Goal: Task Accomplishment & Management: Complete application form

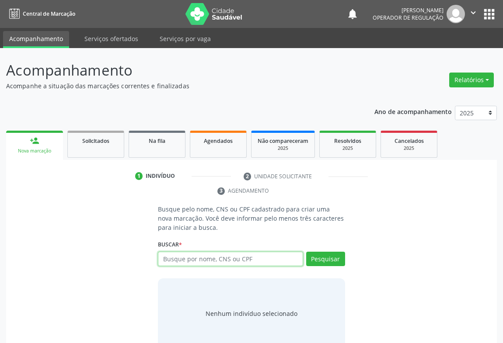
click at [207, 254] on input "text" at bounding box center [230, 259] width 145 height 15
click at [188, 260] on input "text" at bounding box center [230, 259] width 145 height 15
type input "KAILANE ARAUJO DE AMORIM"
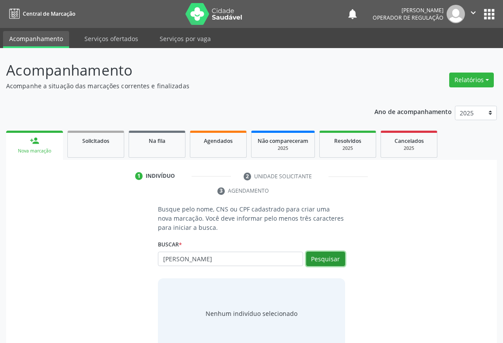
click at [335, 252] on button "Pesquisar" at bounding box center [325, 259] width 39 height 15
type input "KAILANE ARAUJO DE AMORIM"
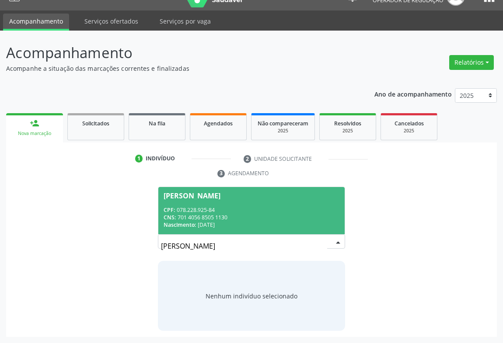
click at [234, 211] on div "CPF: 078.228.925-84" at bounding box center [252, 209] width 176 height 7
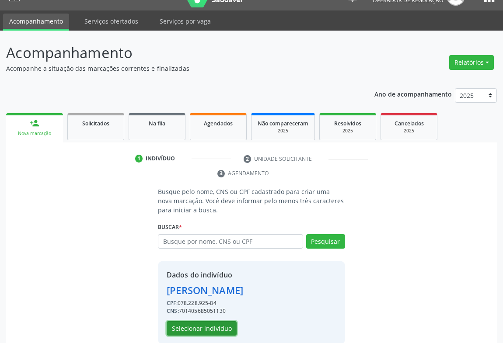
click at [211, 332] on button "Selecionar indivíduo" at bounding box center [202, 328] width 70 height 15
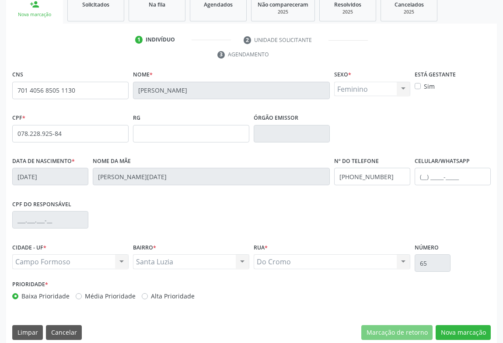
scroll to position [145, 0]
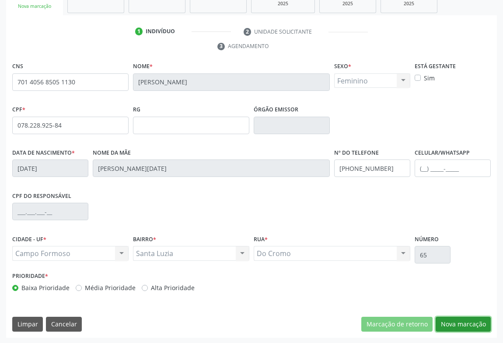
click at [477, 324] on button "Nova marcação" at bounding box center [463, 324] width 55 height 15
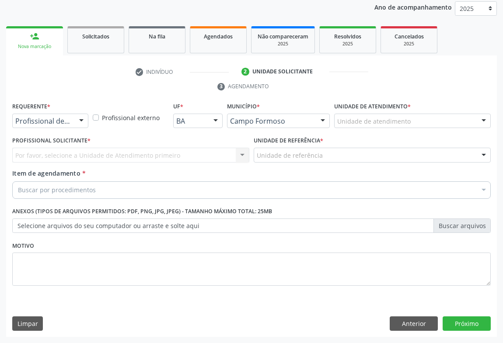
scroll to position [104, 0]
click at [76, 118] on div at bounding box center [81, 122] width 13 height 15
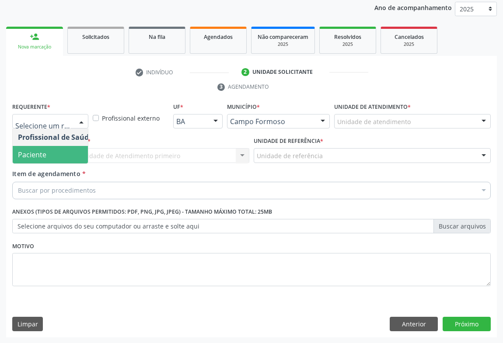
click at [22, 155] on span "Paciente" at bounding box center [32, 155] width 28 height 10
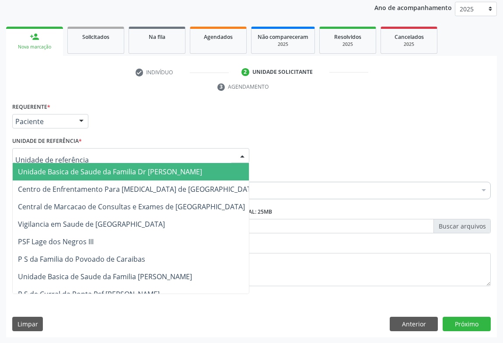
click at [70, 174] on span "Unidade Basica de Saude da Familia Dr [PERSON_NAME]" at bounding box center [110, 172] width 184 height 10
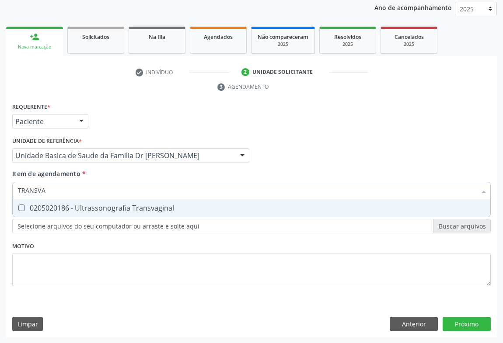
type input "TRANSVAG"
click at [65, 207] on div "0205020186 - Ultrassonografia Transvaginal" at bounding box center [251, 208] width 467 height 7
checkbox Transvaginal "true"
click at [98, 120] on div "Requerente * Paciente Profissional de Saúde Paciente Nenhum resultado encontrad…" at bounding box center [251, 118] width 483 height 34
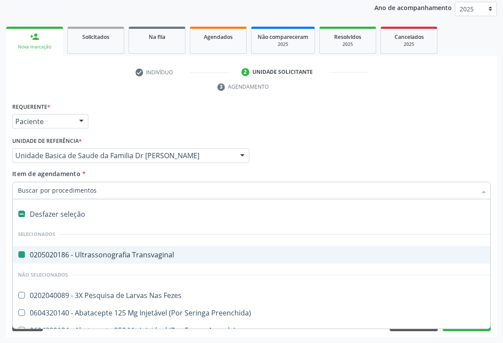
type input "M"
checkbox Transvaginal "false"
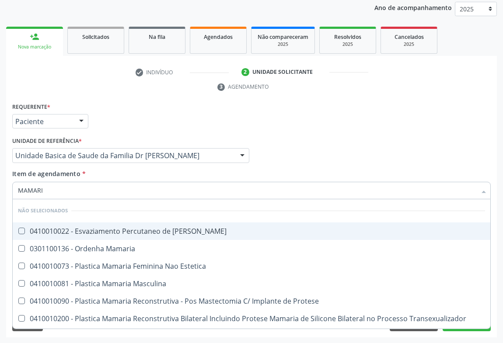
type input "MAMARIA"
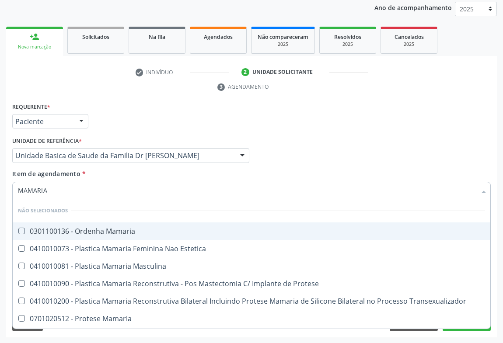
scroll to position [51, 0]
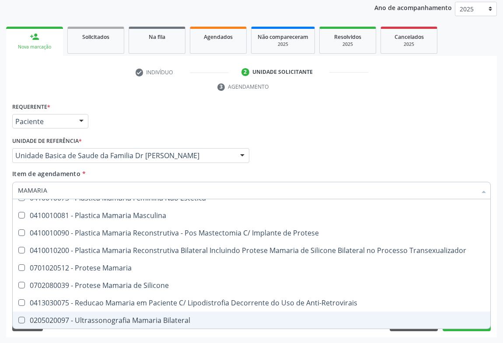
click at [117, 326] on span "0205020097 - Ultrassonografia Mamaria Bilateral" at bounding box center [251, 320] width 477 height 17
checkbox Bilateral "true"
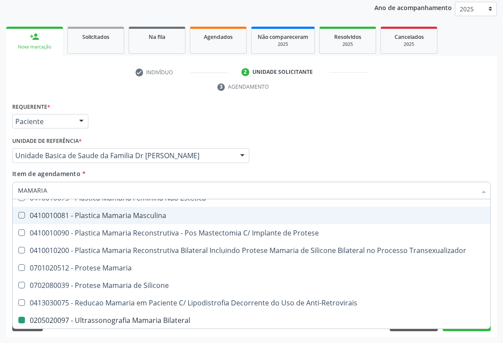
click at [307, 139] on div "Profissional Solicitante Por favor, selecione a Unidade de Atendimento primeiro…" at bounding box center [251, 152] width 483 height 34
checkbox Mamaria "true"
checkbox Bilateral "false"
checkbox Estetica "true"
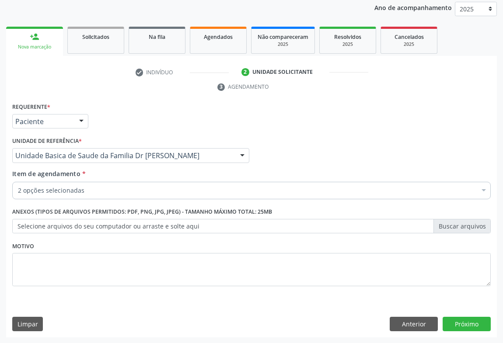
scroll to position [0, 0]
click at [468, 324] on button "Próximo" at bounding box center [467, 324] width 48 height 15
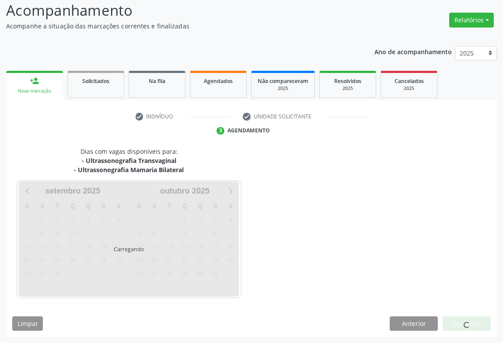
scroll to position [60, 0]
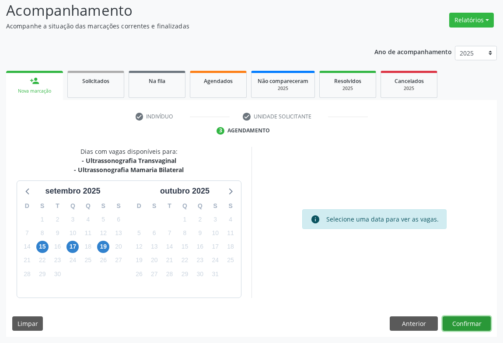
click at [464, 319] on button "Confirmar" at bounding box center [467, 324] width 48 height 15
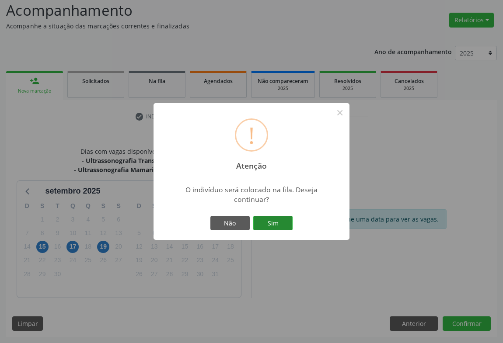
click at [281, 221] on button "Sim" at bounding box center [272, 223] width 39 height 15
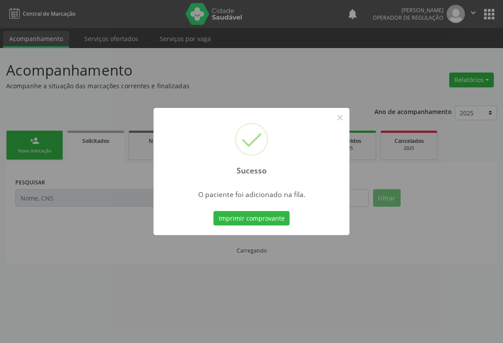
scroll to position [0, 0]
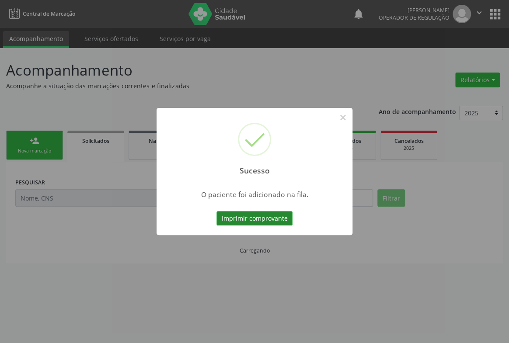
click at [286, 216] on button "Imprimir comprovante" at bounding box center [254, 218] width 76 height 15
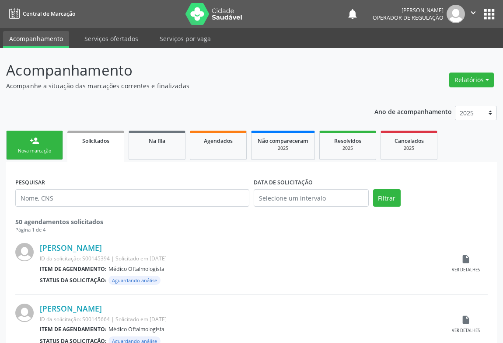
click at [35, 149] on div "Nova marcação" at bounding box center [35, 151] width 44 height 7
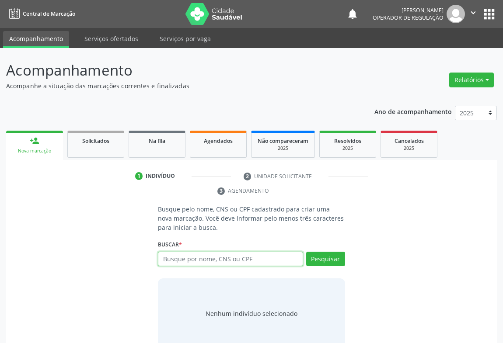
click at [198, 253] on input "text" at bounding box center [230, 259] width 145 height 15
type input "700108979478112"
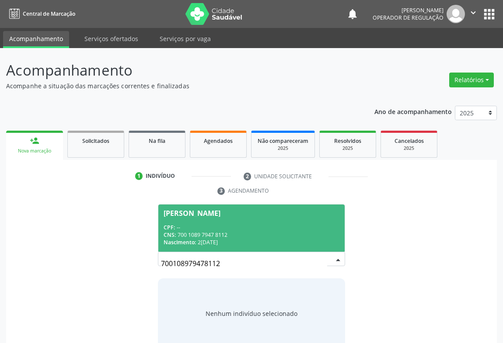
click at [189, 229] on div "CPF: --" at bounding box center [252, 227] width 176 height 7
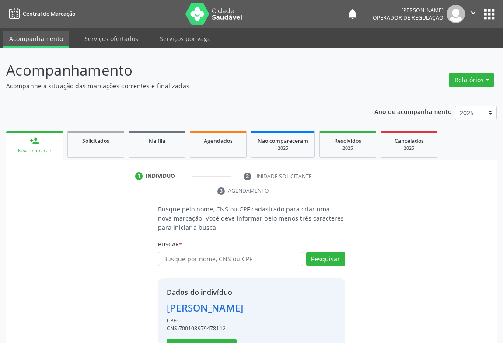
scroll to position [31, 0]
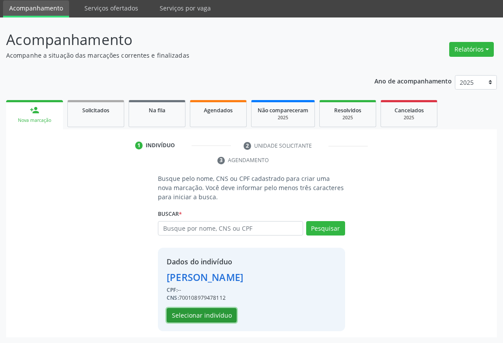
click at [205, 317] on button "Selecionar indivíduo" at bounding box center [202, 315] width 70 height 15
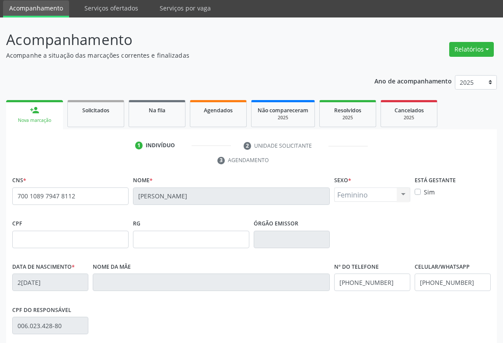
scroll to position [145, 0]
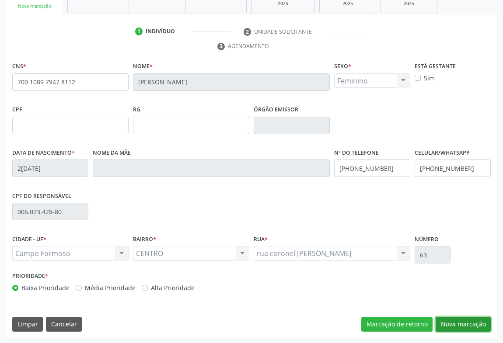
click at [459, 324] on button "Nova marcação" at bounding box center [463, 324] width 55 height 15
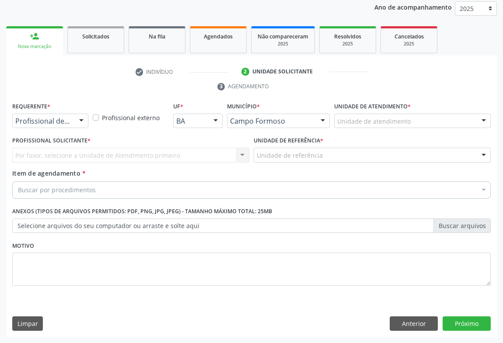
scroll to position [104, 0]
click at [78, 117] on div at bounding box center [81, 122] width 13 height 15
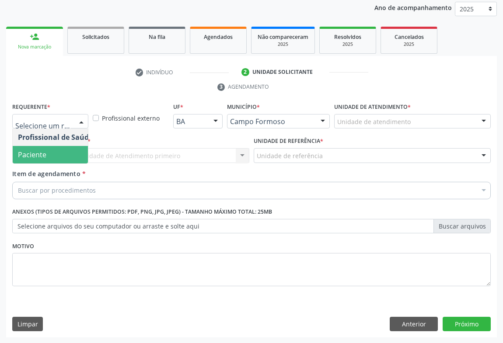
click at [31, 157] on span "Paciente" at bounding box center [32, 155] width 28 height 10
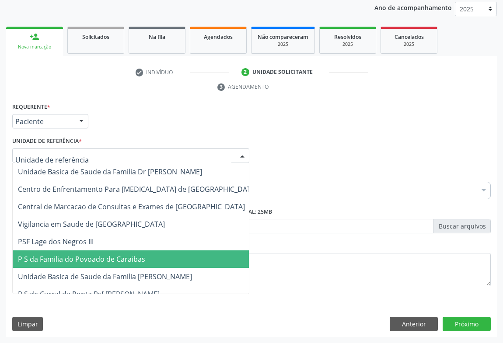
click at [71, 251] on span "P S da Familia do Povoado de Caraibas" at bounding box center [138, 259] width 250 height 17
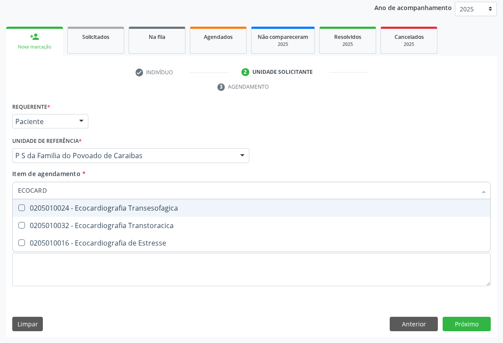
type input "ECOCARDI"
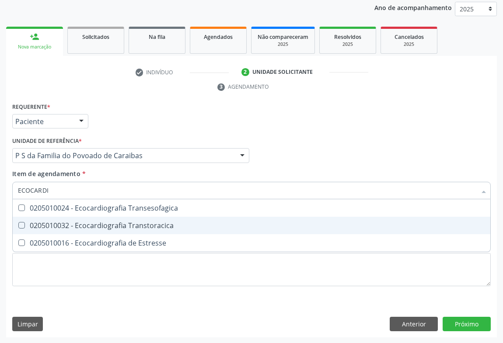
click at [69, 222] on div "0205010032 - Ecocardiografia Transtoracica" at bounding box center [251, 225] width 467 height 7
checkbox Transtoracica "true"
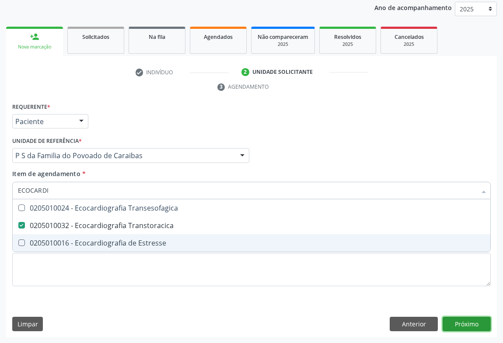
click at [457, 320] on div "Requerente * Paciente Profissional de Saúde Paciente Nenhum resultado encontrad…" at bounding box center [251, 219] width 491 height 237
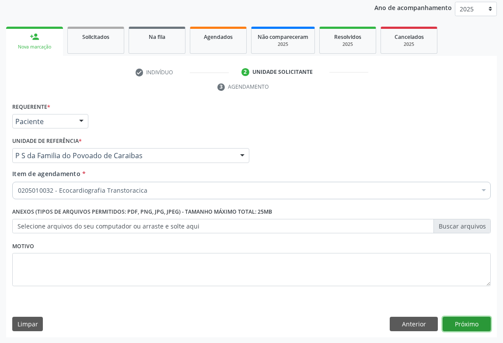
click at [460, 318] on button "Próximo" at bounding box center [467, 324] width 48 height 15
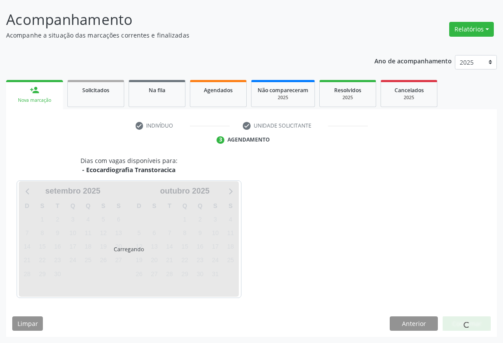
scroll to position [50, 0]
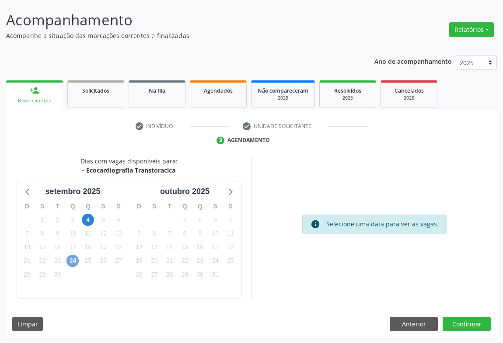
click at [70, 261] on span "24" at bounding box center [72, 261] width 12 height 12
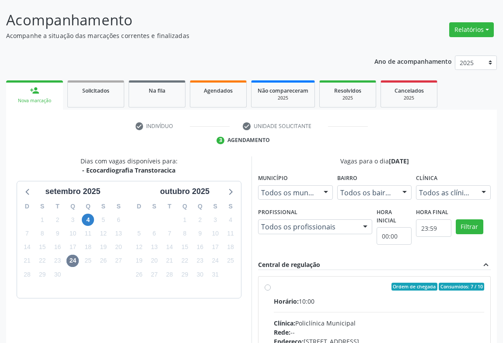
click at [271, 291] on input "Ordem de chegada Consumidos: 7 / 10 Horário: 10:00 Clínica: Policlínica Municip…" at bounding box center [268, 287] width 6 height 8
radio input "true"
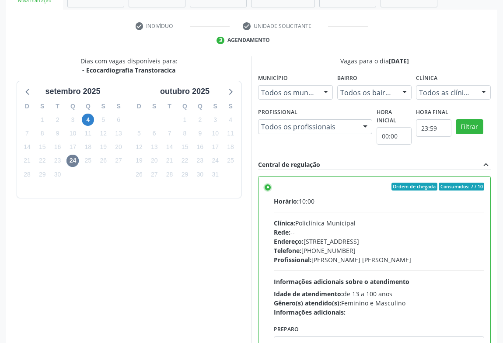
scroll to position [197, 0]
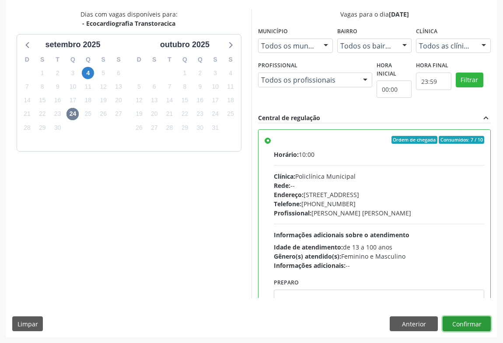
click at [471, 319] on button "Confirmar" at bounding box center [467, 324] width 48 height 15
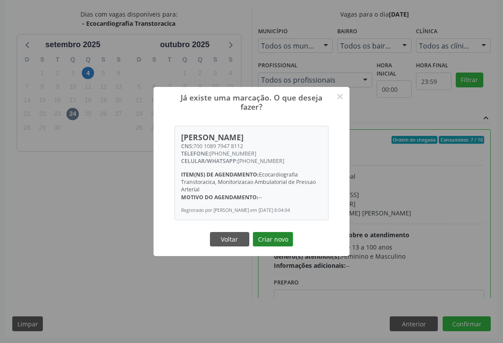
click at [266, 246] on button "Criar novo" at bounding box center [273, 239] width 40 height 15
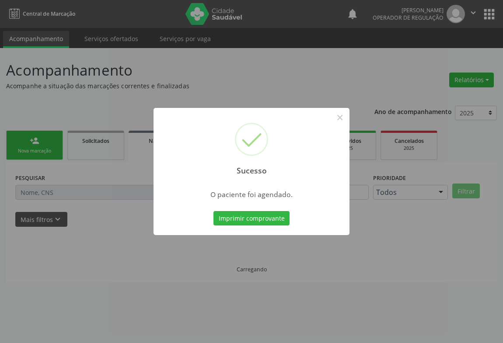
scroll to position [0, 0]
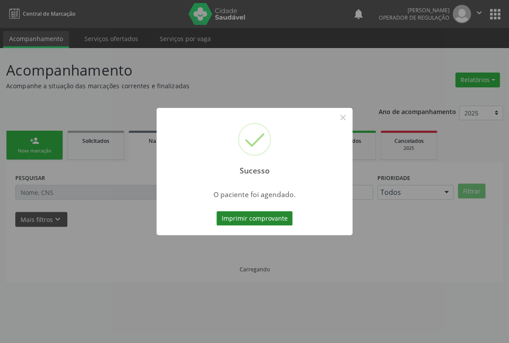
click at [255, 217] on button "Imprimir comprovante" at bounding box center [254, 218] width 76 height 15
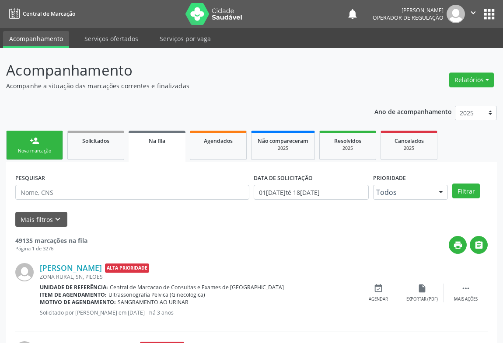
click at [42, 146] on link "person_add Nova marcação" at bounding box center [34, 145] width 57 height 29
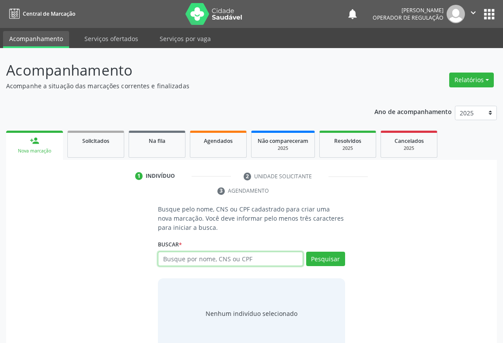
click at [177, 252] on input "text" at bounding box center [230, 259] width 145 height 15
type input "7028091617742566"
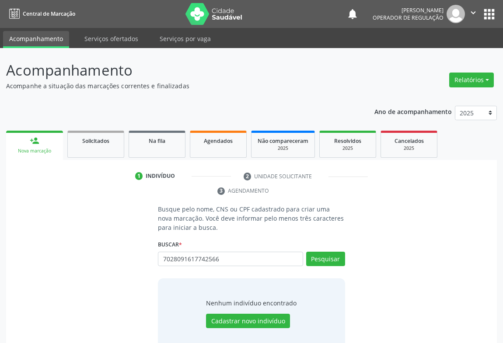
click at [371, 271] on div "Busque pelo nome, CNS ou CPF cadastrado para criar uma nova marcação. Você deve…" at bounding box center [251, 277] width 478 height 144
drag, startPoint x: 234, startPoint y: 259, endPoint x: 131, endPoint y: 266, distance: 103.4
click at [132, 266] on div "Busque pelo nome, CNS ou CPF cadastrado para criar uma nova marcação. Você deve…" at bounding box center [251, 277] width 478 height 144
type input "702809161742566"
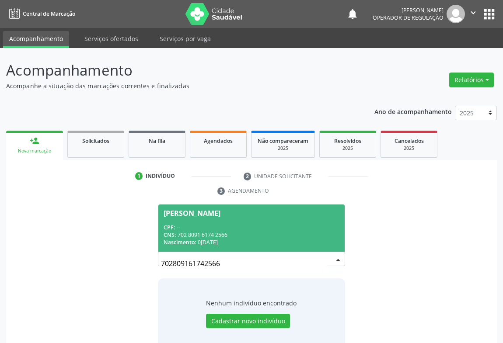
click at [240, 224] on div "CPF: --" at bounding box center [252, 227] width 176 height 7
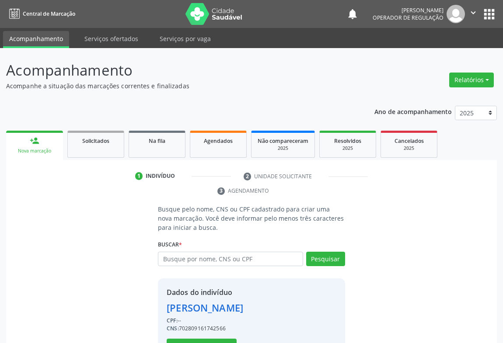
scroll to position [31, 0]
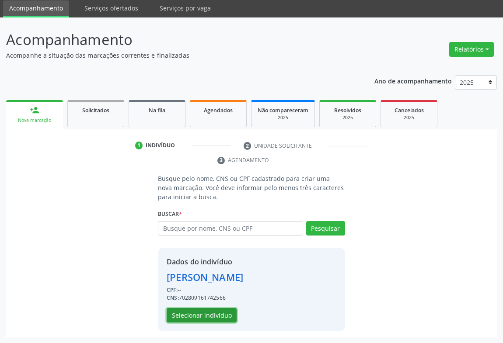
click at [209, 311] on button "Selecionar indivíduo" at bounding box center [202, 315] width 70 height 15
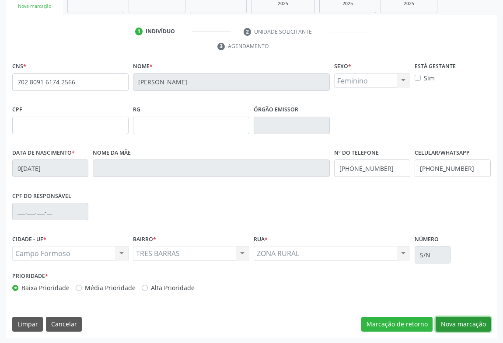
click at [474, 317] on button "Nova marcação" at bounding box center [463, 324] width 55 height 15
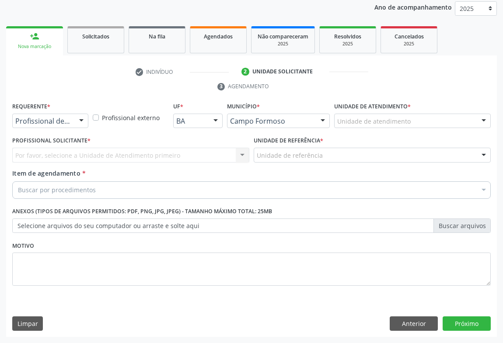
scroll to position [104, 0]
click at [80, 119] on div at bounding box center [81, 122] width 13 height 15
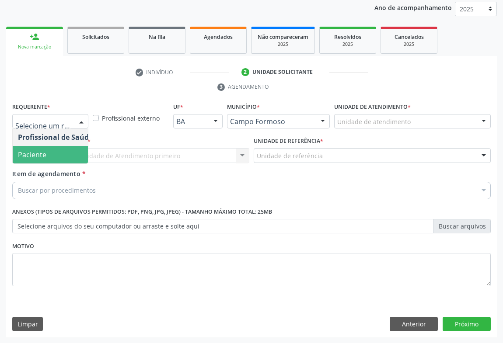
click at [49, 151] on span "Paciente" at bounding box center [55, 154] width 85 height 17
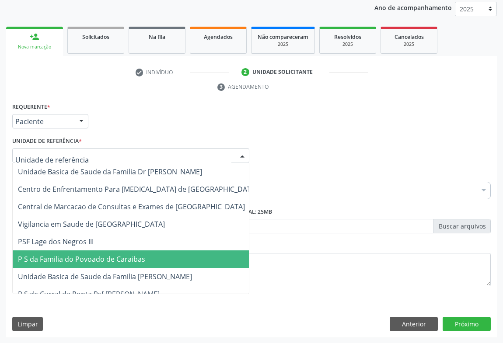
click at [75, 259] on span "P S da Familia do Povoado de Caraibas" at bounding box center [81, 259] width 127 height 10
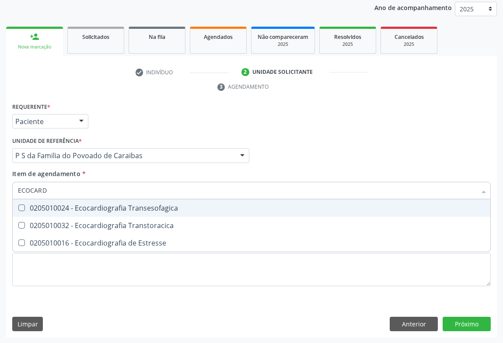
type input "ECOCARDI"
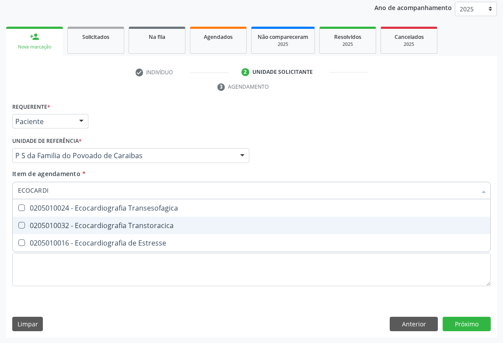
click at [82, 227] on div "0205010032 - Ecocardiografia Transtoracica" at bounding box center [251, 225] width 467 height 7
checkbox Transtoracica "true"
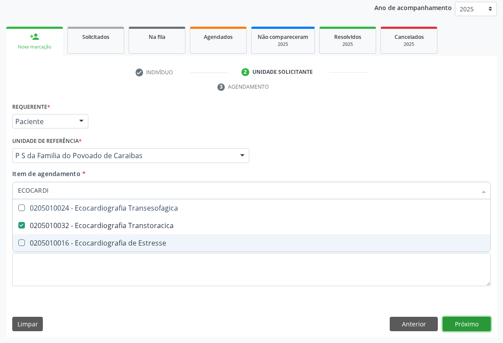
click at [463, 322] on div "Requerente * Paciente Profissional de Saúde Paciente Nenhum resultado encontrad…" at bounding box center [251, 219] width 491 height 237
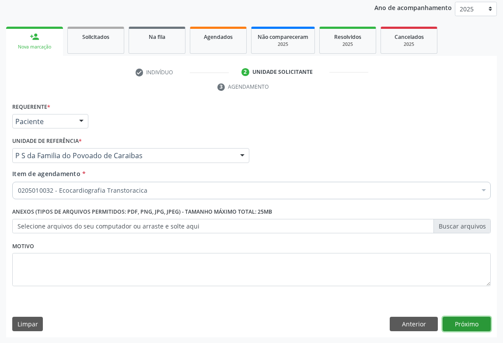
click at [463, 317] on button "Próximo" at bounding box center [467, 324] width 48 height 15
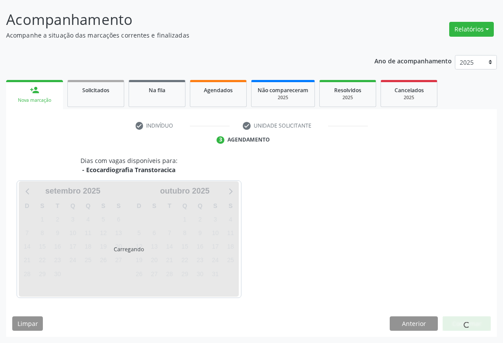
scroll to position [50, 0]
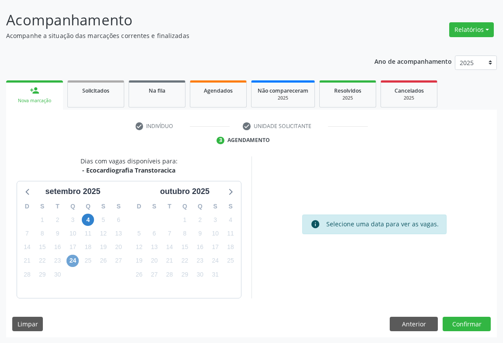
click at [74, 262] on span "24" at bounding box center [72, 261] width 12 height 12
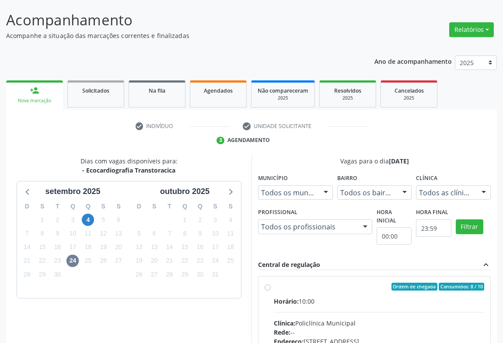
click at [271, 291] on input "Ordem de chegada Consumidos: 8 / 10 Horário: 10:00 Clínica: Policlínica Municip…" at bounding box center [268, 287] width 6 height 8
radio input "true"
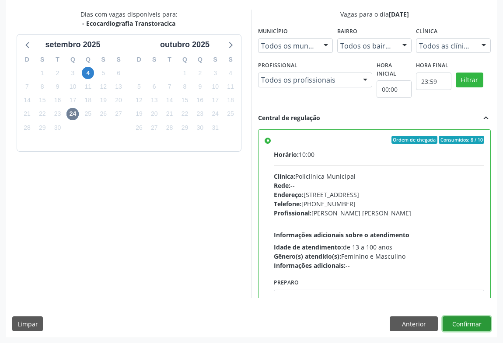
click at [463, 320] on button "Confirmar" at bounding box center [467, 324] width 48 height 15
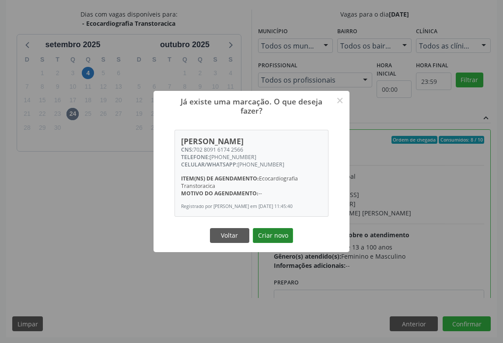
click at [273, 237] on button "Criar novo" at bounding box center [273, 235] width 40 height 15
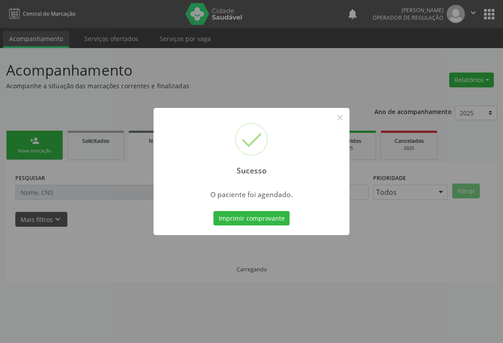
scroll to position [0, 0]
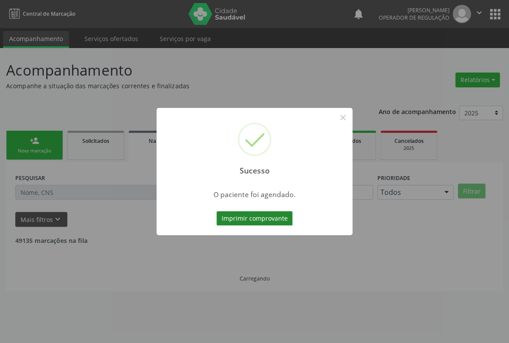
click at [244, 216] on button "Imprimir comprovante" at bounding box center [254, 218] width 76 height 15
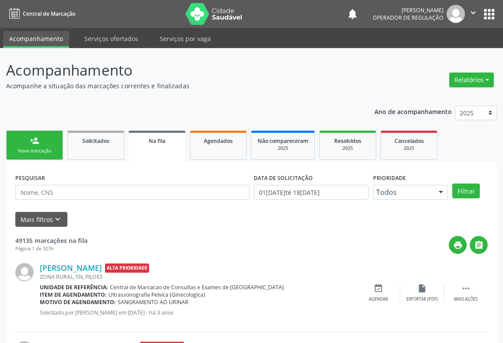
click at [34, 136] on div "person_add" at bounding box center [35, 141] width 10 height 10
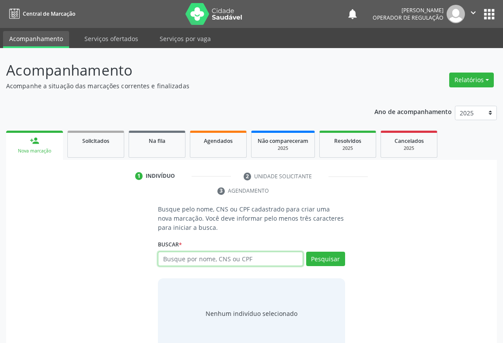
click at [197, 262] on input "text" at bounding box center [230, 259] width 145 height 15
type input "700007189738104"
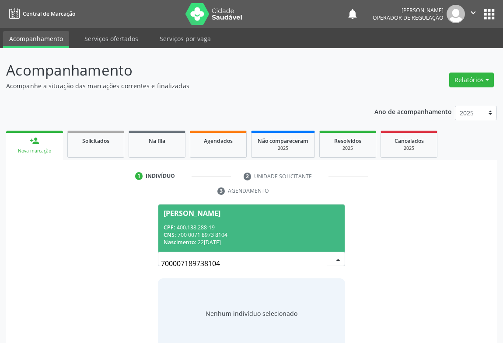
click at [226, 224] on div "CPF: 400.138.288-19" at bounding box center [252, 227] width 176 height 7
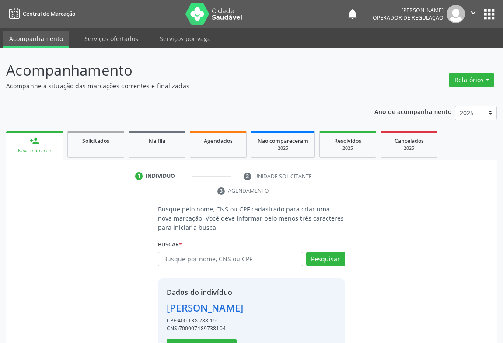
scroll to position [31, 0]
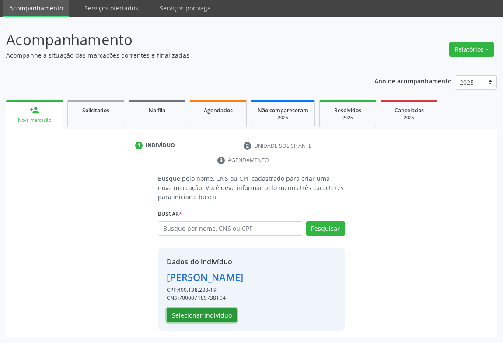
click at [206, 316] on button "Selecionar indivíduo" at bounding box center [202, 315] width 70 height 15
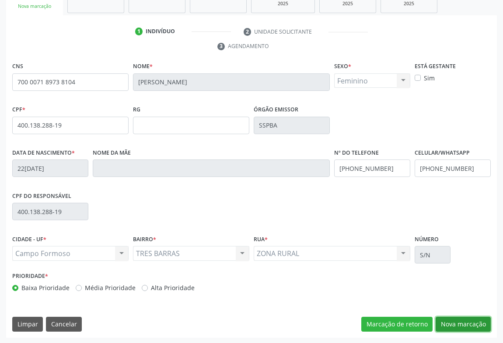
click at [454, 319] on button "Nova marcação" at bounding box center [463, 324] width 55 height 15
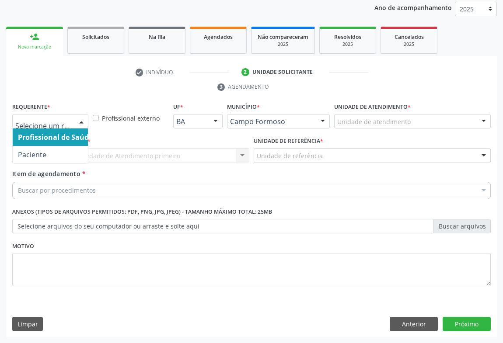
drag, startPoint x: 76, startPoint y: 119, endPoint x: 52, endPoint y: 145, distance: 34.7
click at [75, 120] on div at bounding box center [81, 122] width 13 height 15
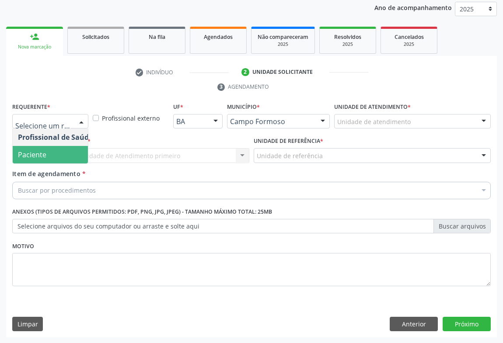
click at [48, 154] on span "Paciente" at bounding box center [55, 154] width 85 height 17
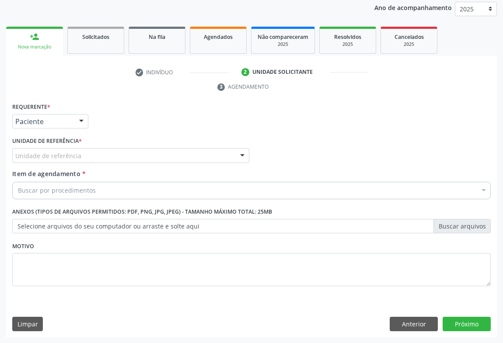
click at [91, 157] on div "Unidade de referência" at bounding box center [130, 155] width 237 height 15
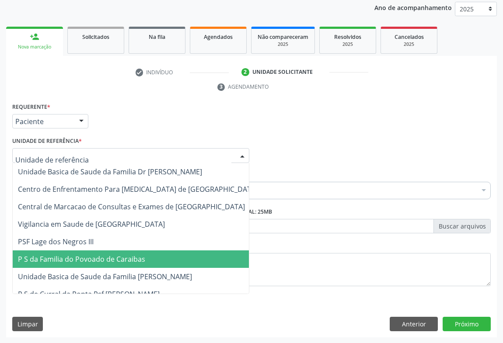
click at [98, 262] on span "P S da Familia do Povoado de Caraibas" at bounding box center [81, 259] width 127 height 10
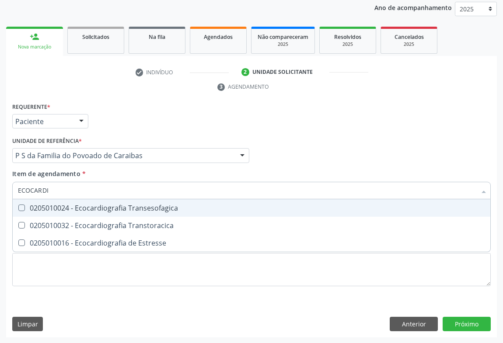
type input "ECOCARDIO"
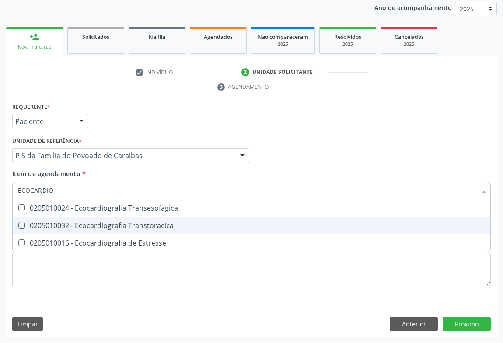
click at [87, 222] on div "0205010032 - Ecocardiografia Transtoracica" at bounding box center [251, 225] width 467 height 7
checkbox Transtoracica "true"
click at [473, 324] on div "Requerente * Paciente Profissional de Saúde Paciente Nenhum resultado encontrad…" at bounding box center [251, 219] width 491 height 237
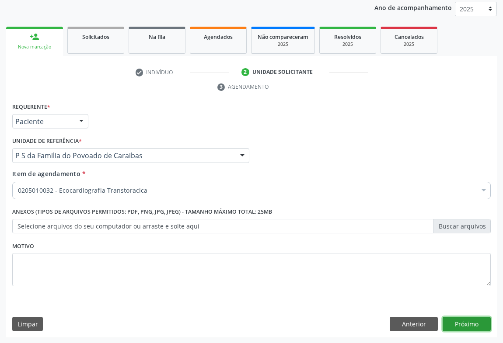
click at [467, 326] on button "Próximo" at bounding box center [467, 324] width 48 height 15
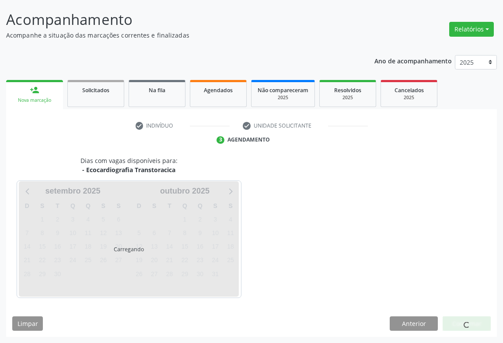
scroll to position [50, 0]
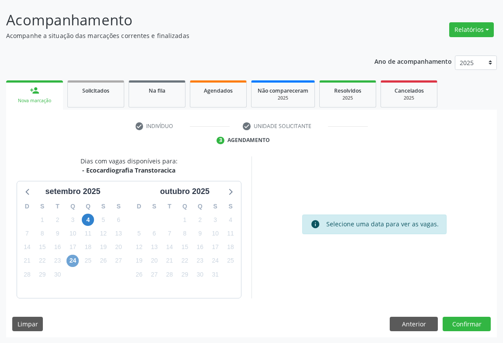
drag, startPoint x: 70, startPoint y: 259, endPoint x: 74, endPoint y: 260, distance: 4.8
click at [70, 260] on span "24" at bounding box center [72, 261] width 12 height 12
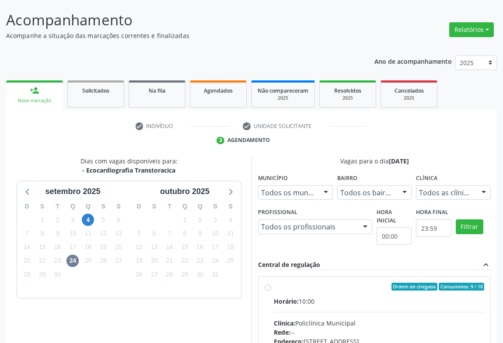
click at [310, 305] on div "Horário: 10:00" at bounding box center [379, 301] width 210 height 9
click at [271, 291] on input "Ordem de chegada Consumidos: 9 / 10 Horário: 10:00 Clínica: Policlínica Municip…" at bounding box center [268, 287] width 6 height 8
radio input "true"
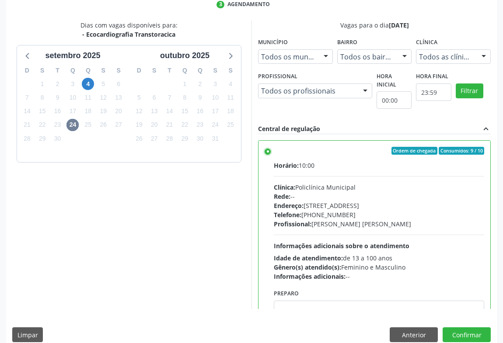
scroll to position [197, 0]
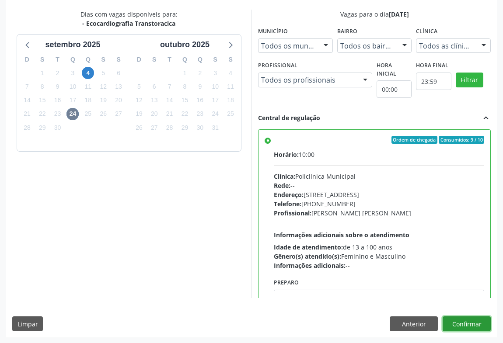
click at [458, 322] on button "Confirmar" at bounding box center [467, 324] width 48 height 15
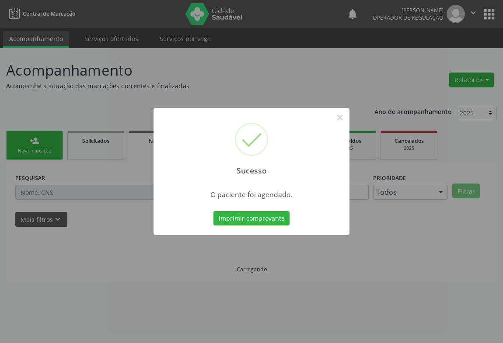
scroll to position [0, 0]
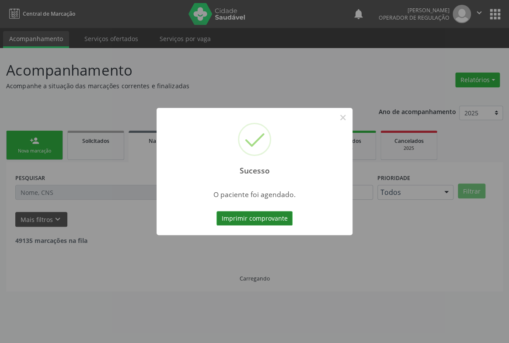
click at [274, 218] on button "Imprimir comprovante" at bounding box center [254, 218] width 76 height 15
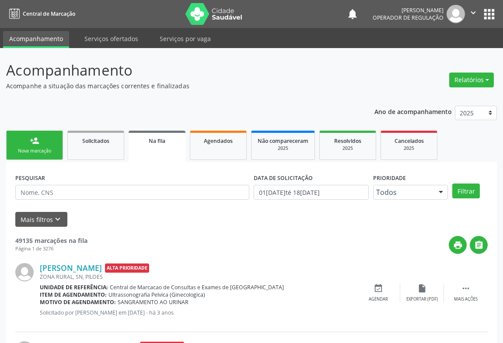
click at [39, 150] on div "Nova marcação" at bounding box center [35, 151] width 44 height 7
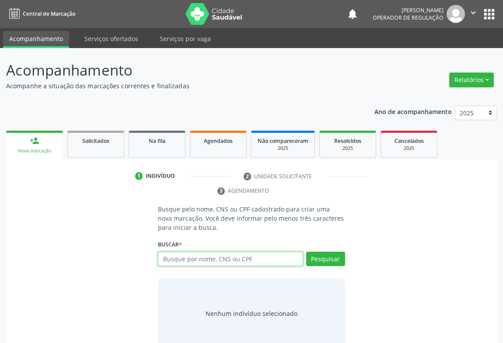
click at [170, 258] on input "text" at bounding box center [230, 259] width 145 height 15
type input "708706129745099"
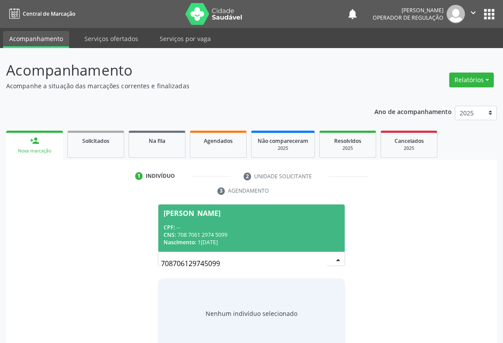
click at [225, 216] on span "Edilea Santos Ribeiro CPF: -- CNS: 708 7061 2974 5099 Nascimento: 10/11/1964" at bounding box center [251, 228] width 186 height 47
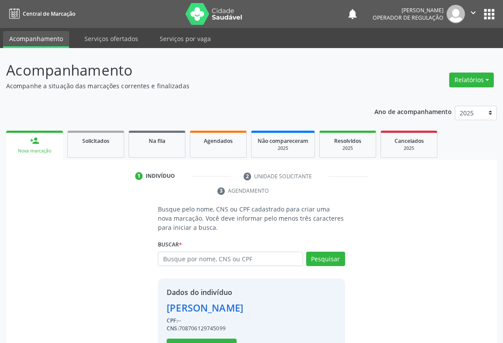
scroll to position [31, 0]
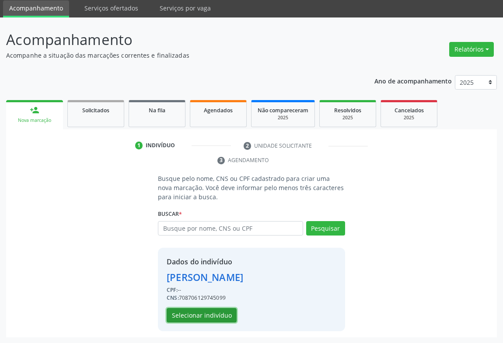
click at [208, 319] on button "Selecionar indivíduo" at bounding box center [202, 315] width 70 height 15
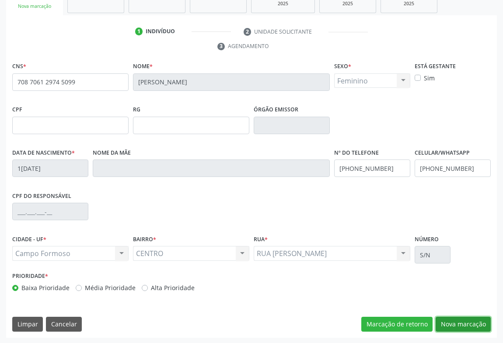
click at [471, 325] on button "Nova marcação" at bounding box center [463, 324] width 55 height 15
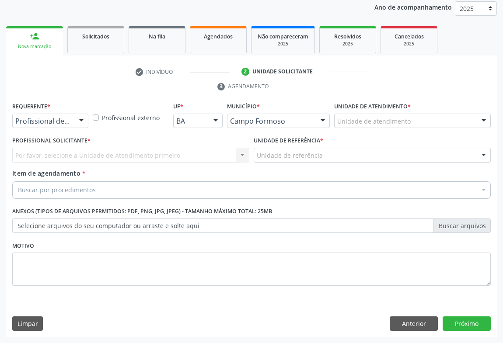
scroll to position [104, 0]
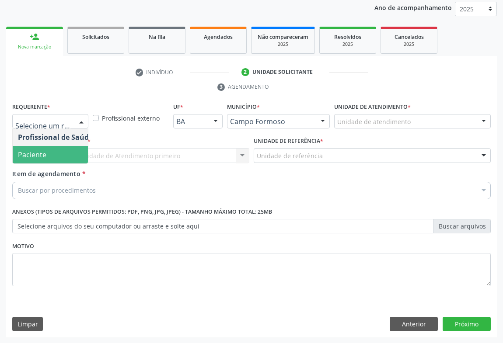
click at [44, 157] on span "Paciente" at bounding box center [32, 155] width 28 height 10
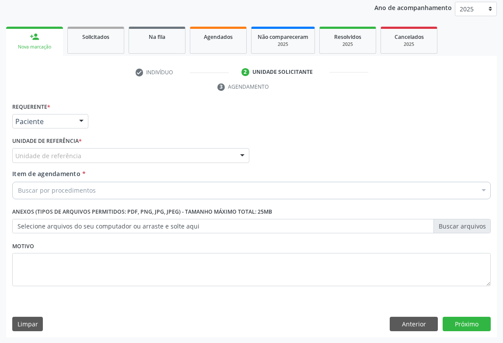
click at [95, 154] on div "Unidade de referência" at bounding box center [130, 155] width 237 height 15
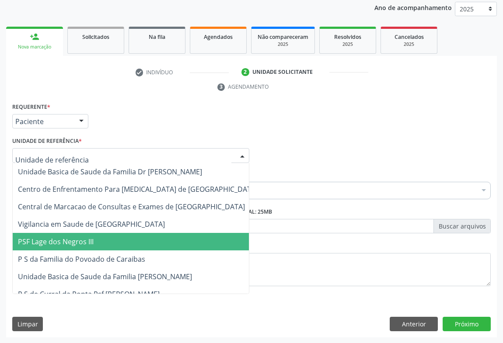
click at [94, 240] on span "PSF Lage dos Negros III" at bounding box center [138, 241] width 250 height 17
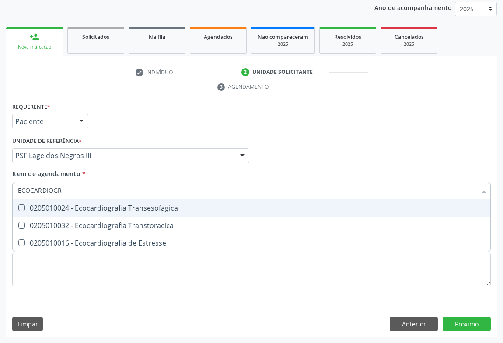
type input "ECOCARDIOGRA"
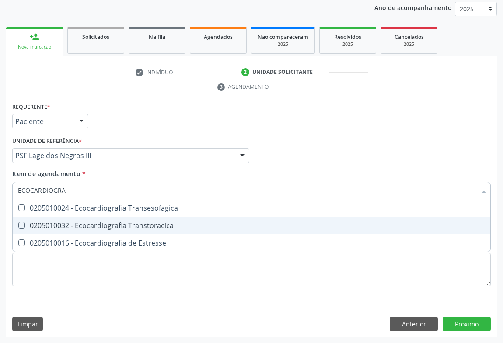
click at [89, 222] on div "0205010032 - Ecocardiografia Transtoracica" at bounding box center [251, 225] width 467 height 7
checkbox Transtoracica "true"
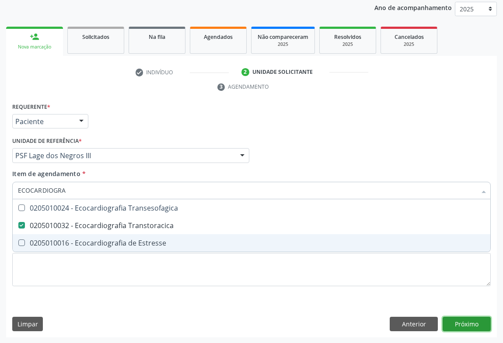
click at [461, 325] on div "Requerente * Paciente Profissional de Saúde Paciente Nenhum resultado encontrad…" at bounding box center [251, 219] width 491 height 237
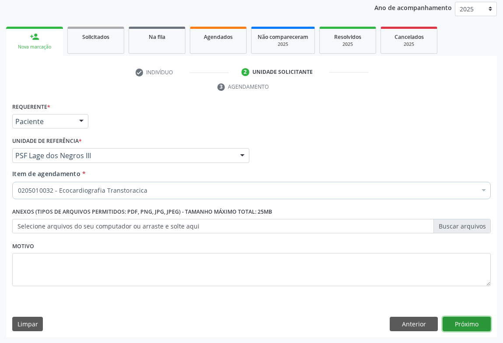
click at [477, 325] on button "Próximo" at bounding box center [467, 324] width 48 height 15
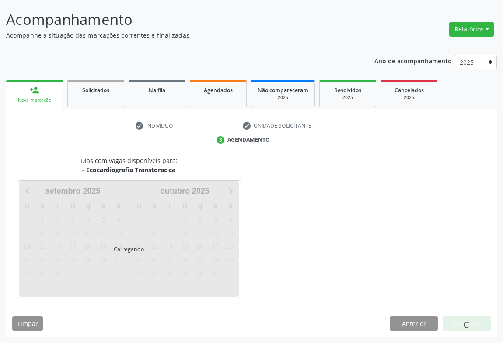
scroll to position [50, 0]
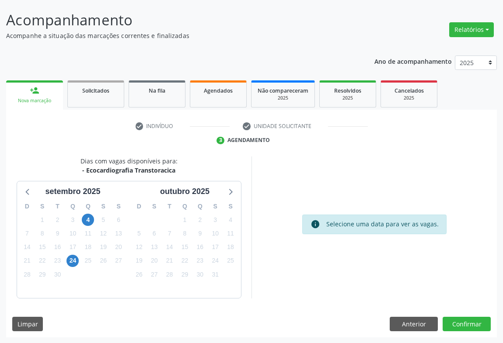
click at [65, 262] on div "24" at bounding box center [72, 261] width 15 height 14
click at [74, 262] on span "24" at bounding box center [72, 261] width 12 height 12
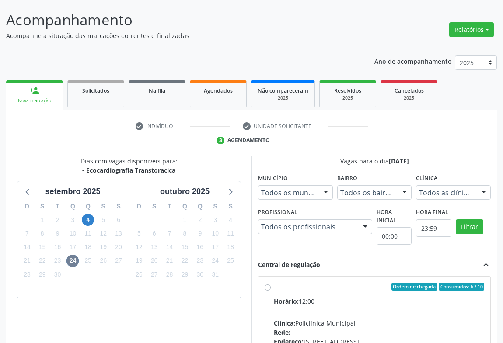
click at [333, 299] on div "Horário: 12:00" at bounding box center [379, 301] width 210 height 9
click at [271, 291] on input "Ordem de chegada Consumidos: 6 / 10 Horário: 12:00 Clínica: Policlínica Municip…" at bounding box center [268, 287] width 6 height 8
radio input "true"
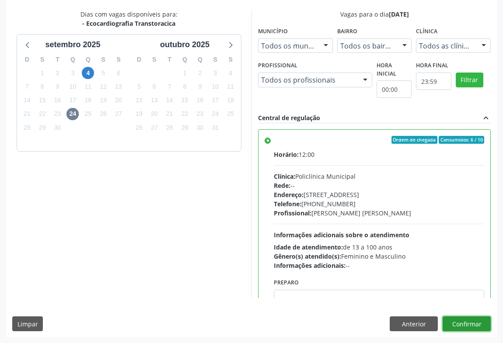
click at [468, 317] on button "Confirmar" at bounding box center [467, 324] width 48 height 15
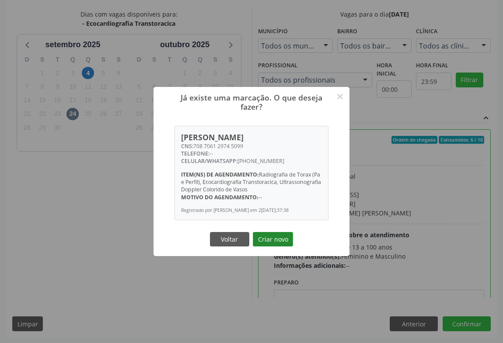
click at [280, 242] on button "Criar novo" at bounding box center [273, 239] width 40 height 15
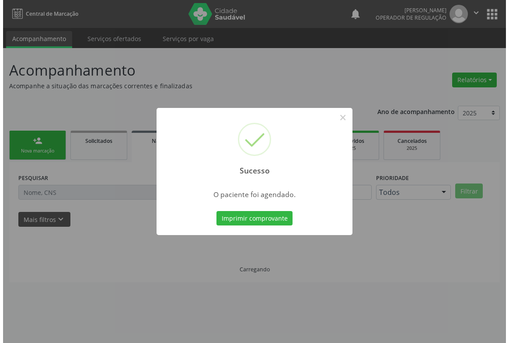
scroll to position [0, 0]
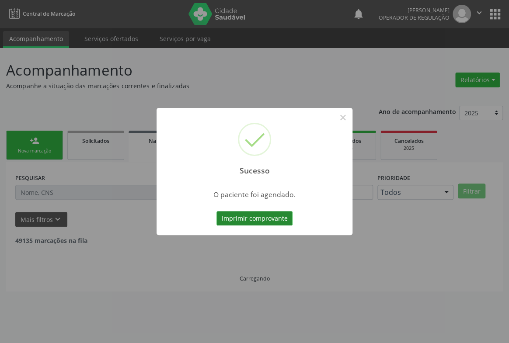
click at [261, 219] on button "Imprimir comprovante" at bounding box center [254, 218] width 76 height 15
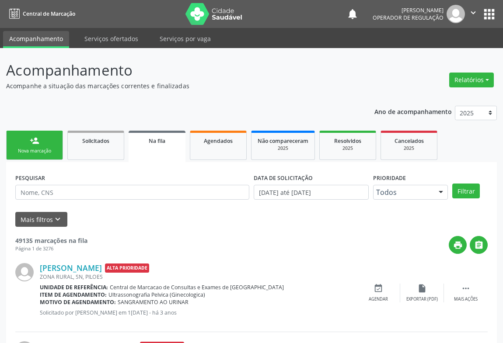
click at [23, 149] on div "Nova marcação" at bounding box center [35, 151] width 44 height 7
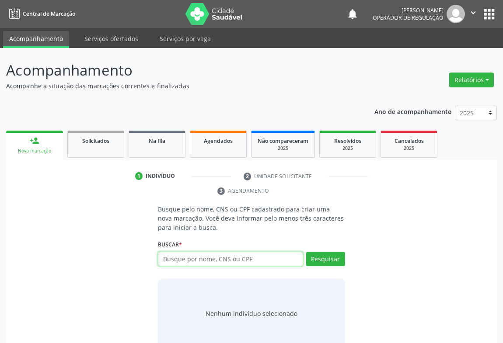
click at [204, 258] on input "text" at bounding box center [230, 259] width 145 height 15
type input "702809676566067"
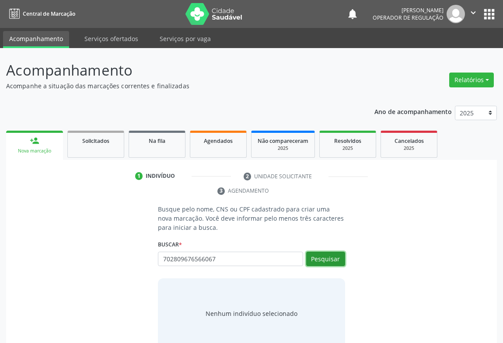
click at [322, 257] on button "Pesquisar" at bounding box center [325, 259] width 39 height 15
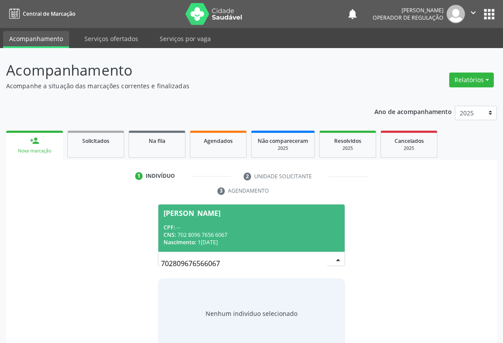
click at [211, 217] on span "[PERSON_NAME] CPF: -- CNS: 702 8096 7656 6067 Nascimento: 1[DATE]" at bounding box center [251, 228] width 186 height 47
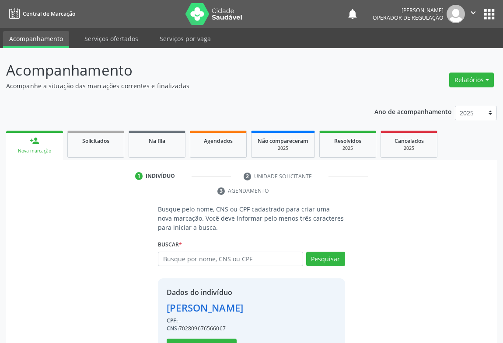
scroll to position [31, 0]
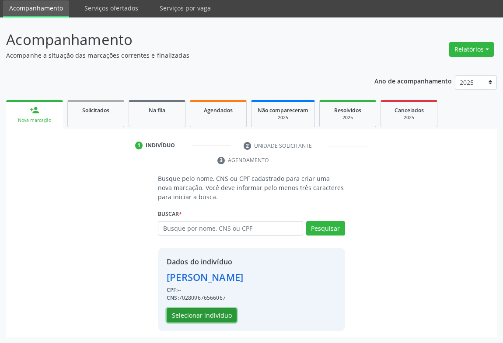
click at [201, 320] on button "Selecionar indivíduo" at bounding box center [202, 315] width 70 height 15
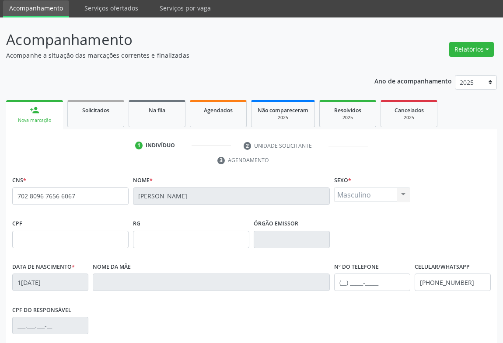
scroll to position [145, 0]
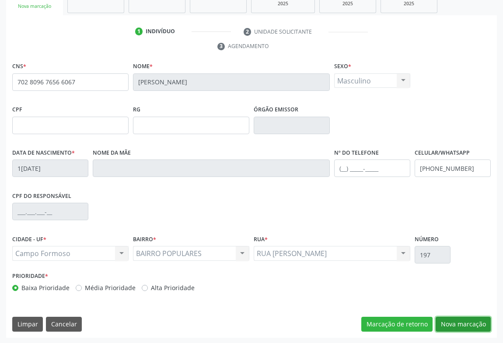
click at [463, 323] on button "Nova marcação" at bounding box center [463, 324] width 55 height 15
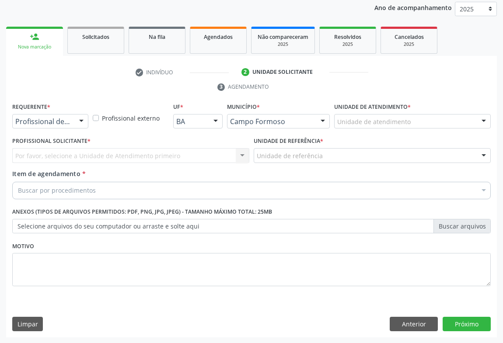
click at [73, 120] on div "Profissional de Saúde Profissional de Saúde Paciente Nenhum resultado encontrad…" at bounding box center [50, 121] width 76 height 15
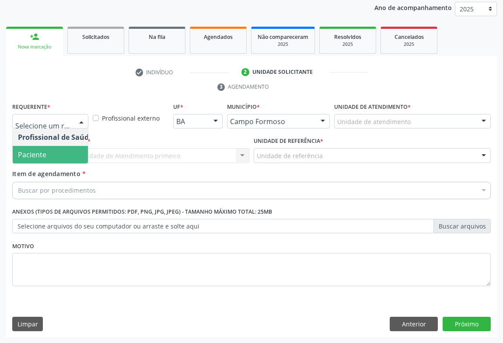
click at [36, 153] on span "Paciente" at bounding box center [32, 155] width 28 height 10
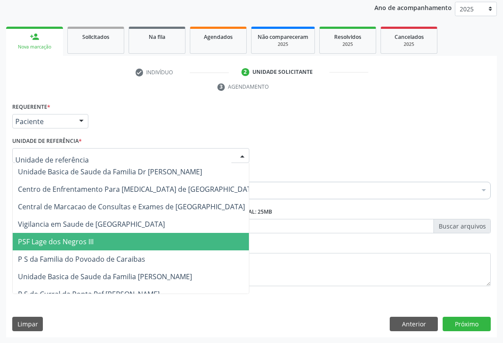
click at [94, 247] on span "PSF Lage dos Negros III" at bounding box center [138, 241] width 250 height 17
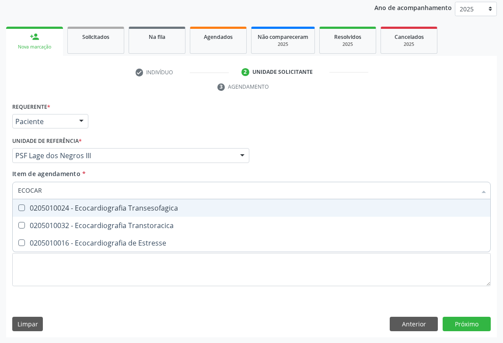
type input "ECOCARD"
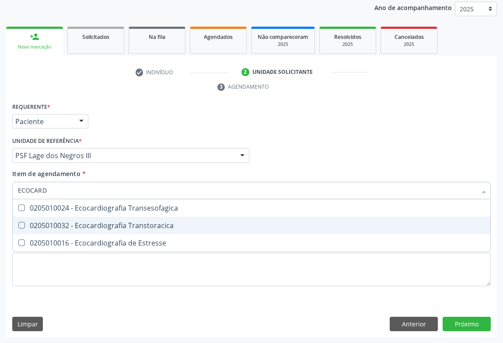
drag, startPoint x: 81, startPoint y: 220, endPoint x: 77, endPoint y: 220, distance: 4.4
click at [80, 222] on div "0205010032 - Ecocardiografia Transtoracica" at bounding box center [251, 225] width 467 height 7
checkbox Transtoracica "true"
click at [464, 322] on div "Requerente * Paciente Profissional de Saúde Paciente Nenhum resultado encontrad…" at bounding box center [251, 219] width 491 height 237
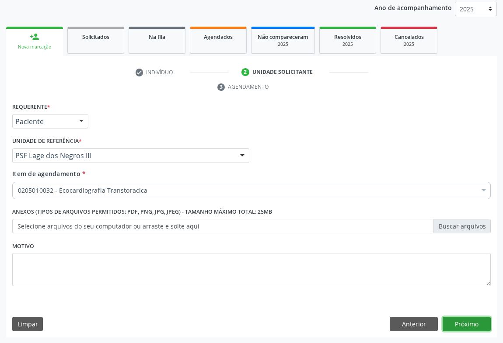
click at [467, 326] on button "Próximo" at bounding box center [467, 324] width 48 height 15
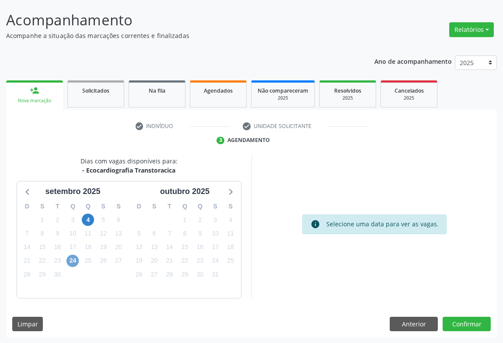
click at [70, 258] on span "24" at bounding box center [72, 261] width 12 height 12
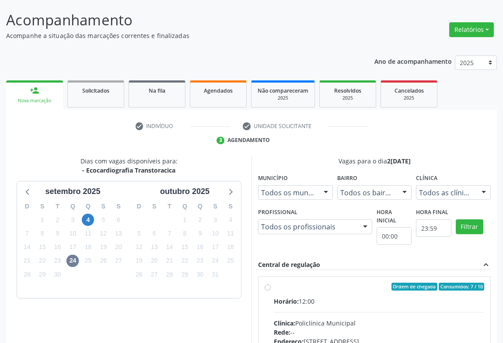
drag, startPoint x: 332, startPoint y: 319, endPoint x: 392, endPoint y: 317, distance: 60.0
click at [333, 319] on div "Clínica: Policlínica Municipal" at bounding box center [379, 323] width 210 height 9
click at [271, 291] on input "Ordem de chegada Consumidos: 7 / 10 Horário: 12:00 Clínica: Policlínica Municip…" at bounding box center [268, 287] width 6 height 8
radio input "true"
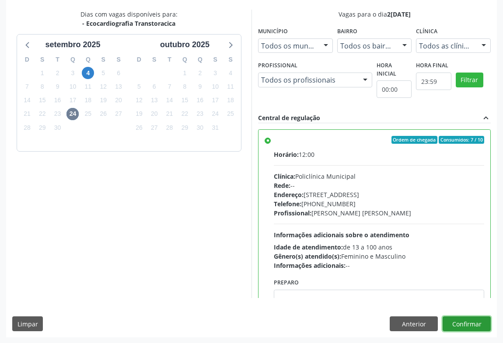
click at [460, 325] on button "Confirmar" at bounding box center [467, 324] width 48 height 15
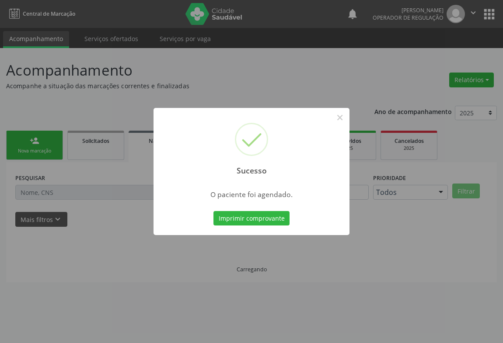
scroll to position [0, 0]
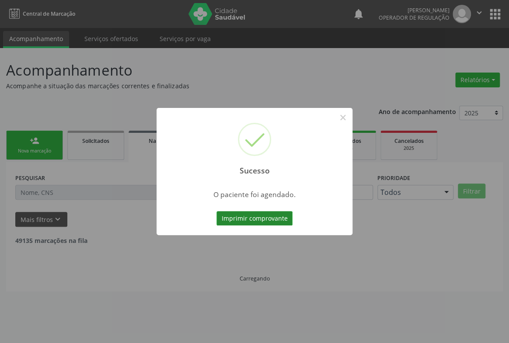
click at [240, 219] on button "Imprimir comprovante" at bounding box center [254, 218] width 76 height 15
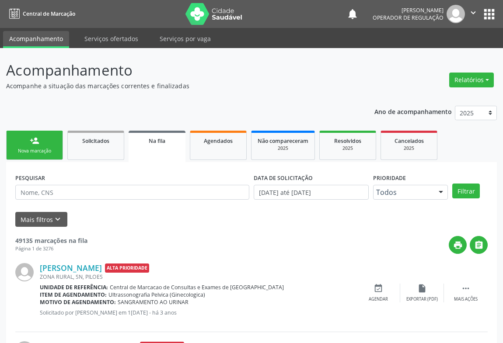
click at [33, 148] on div "Nova marcação" at bounding box center [35, 151] width 44 height 7
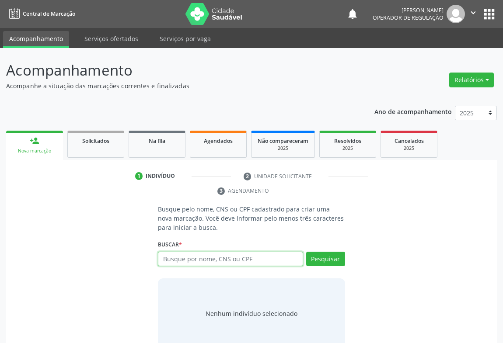
click at [185, 258] on input "text" at bounding box center [230, 259] width 145 height 15
type input "700500573275653"
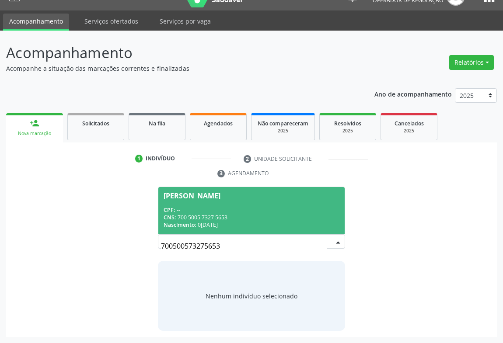
click at [236, 213] on div "CPF: --" at bounding box center [252, 209] width 176 height 7
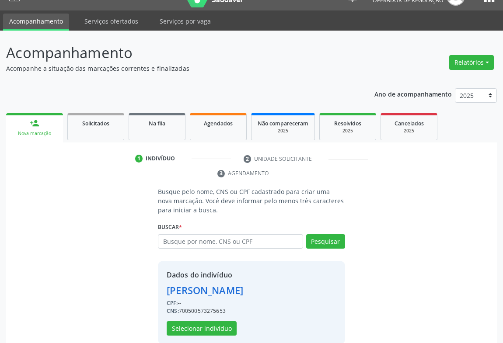
scroll to position [31, 0]
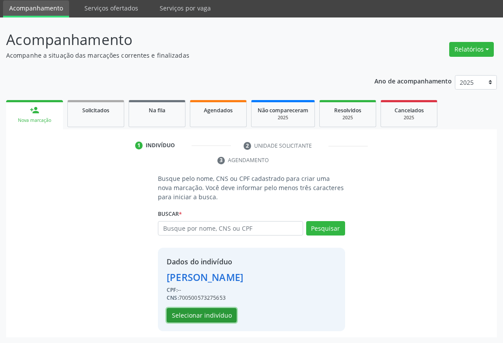
click at [212, 312] on button "Selecionar indivíduo" at bounding box center [202, 315] width 70 height 15
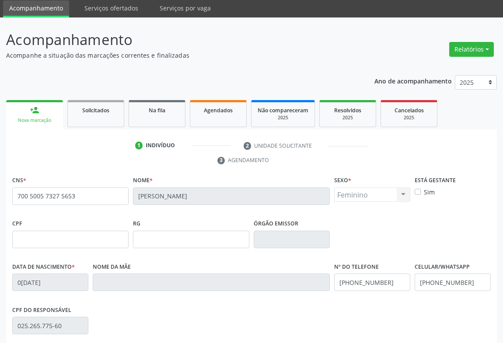
scroll to position [145, 0]
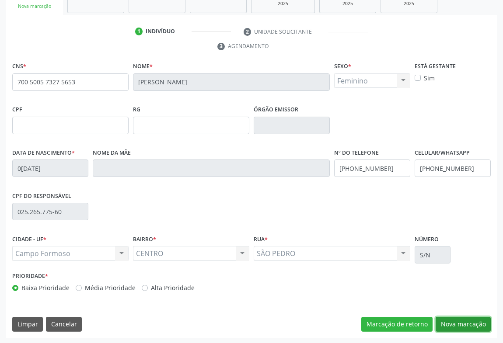
click at [463, 327] on button "Nova marcação" at bounding box center [463, 324] width 55 height 15
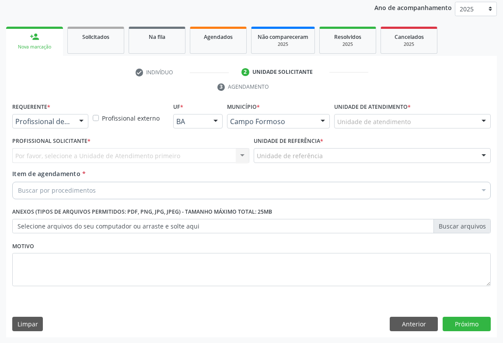
click at [79, 118] on div at bounding box center [81, 122] width 13 height 15
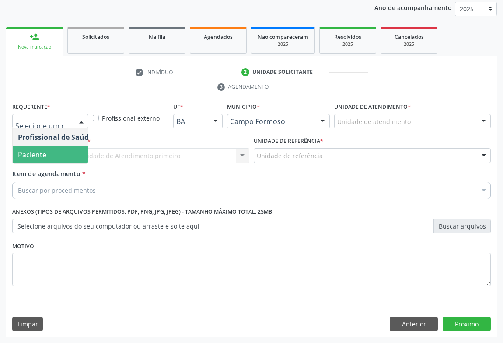
click at [42, 154] on span "Paciente" at bounding box center [32, 155] width 28 height 10
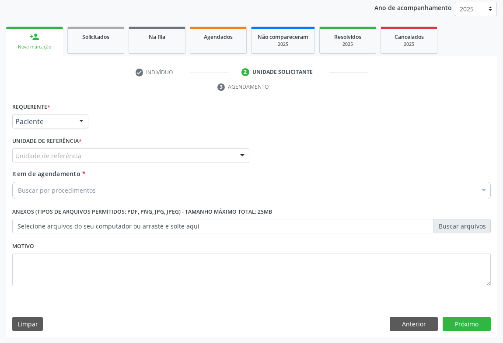
click at [108, 157] on div "Unidade de referência" at bounding box center [130, 155] width 237 height 15
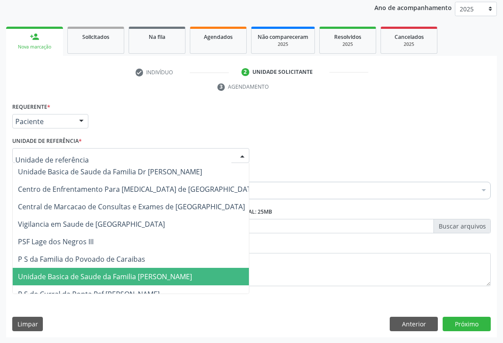
click at [126, 278] on span "Unidade Basica de Saude da Familia [PERSON_NAME]" at bounding box center [105, 277] width 174 height 10
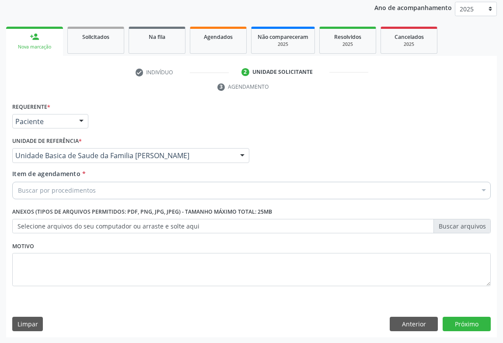
click at [104, 186] on div "Buscar por procedimentos" at bounding box center [251, 190] width 478 height 17
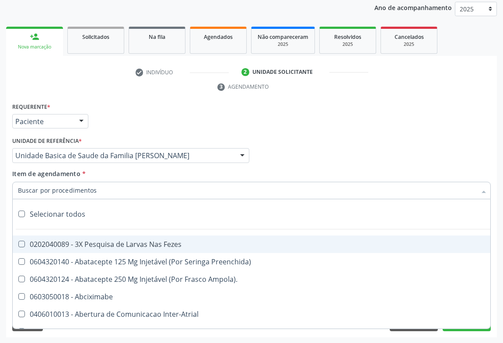
click at [74, 192] on input "Item de agendamento *" at bounding box center [247, 190] width 458 height 17
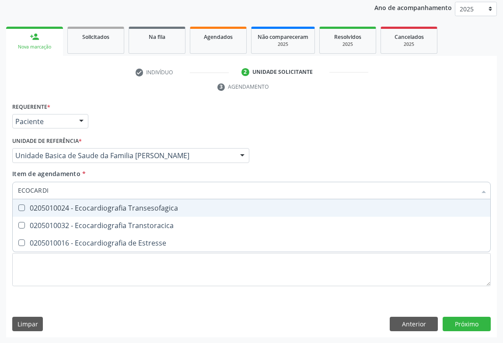
type input "ECOCARDIO"
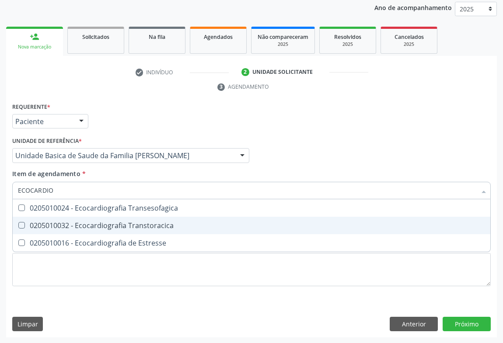
click at [89, 227] on div "0205010032 - Ecocardiografia Transtoracica" at bounding box center [251, 225] width 467 height 7
checkbox Transtoracica "true"
click at [475, 327] on div "Requerente * Paciente Profissional de Saúde Paciente Nenhum resultado encontrad…" at bounding box center [251, 219] width 491 height 237
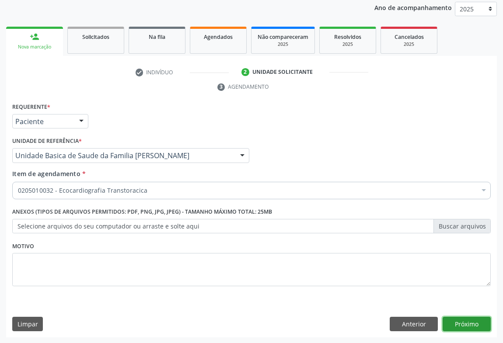
click at [467, 317] on button "Próximo" at bounding box center [467, 324] width 48 height 15
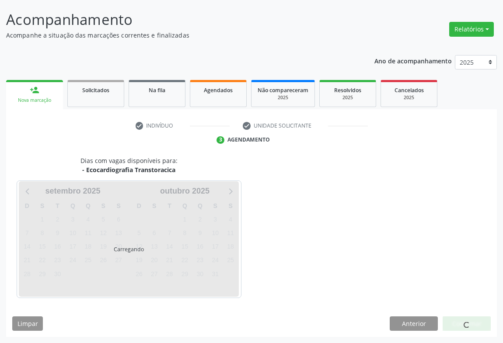
scroll to position [50, 0]
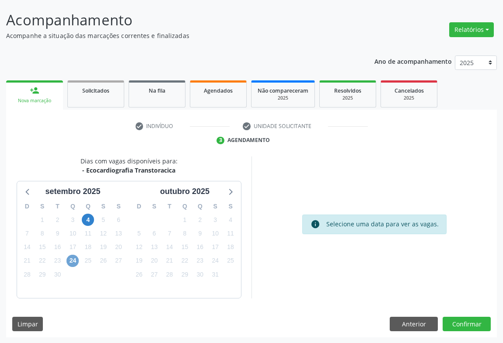
click at [70, 259] on span "24" at bounding box center [72, 261] width 12 height 12
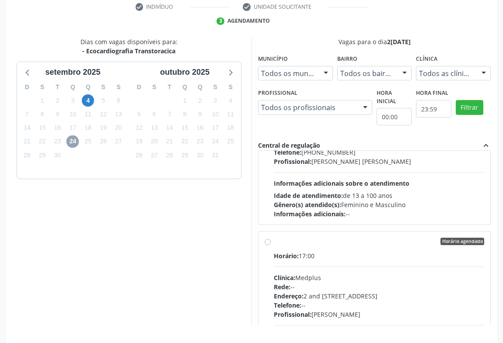
scroll to position [0, 0]
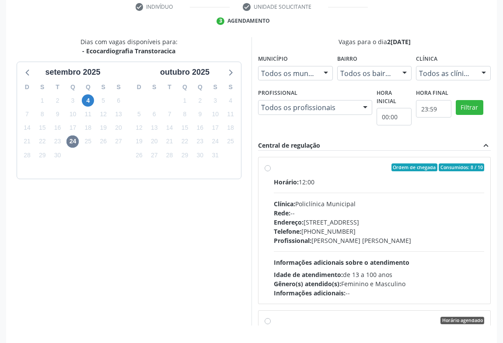
click at [383, 247] on div "Horário: 12:00 Clínica: Policlínica Municipal Rede: -- [GEOGRAPHIC_DATA]: [STRE…" at bounding box center [379, 238] width 210 height 120
click at [271, 171] on input "Ordem de chegada Consumidos: 8 / 10 Horário: 12:00 Clínica: Policlínica Municip…" at bounding box center [268, 168] width 6 height 8
radio input "true"
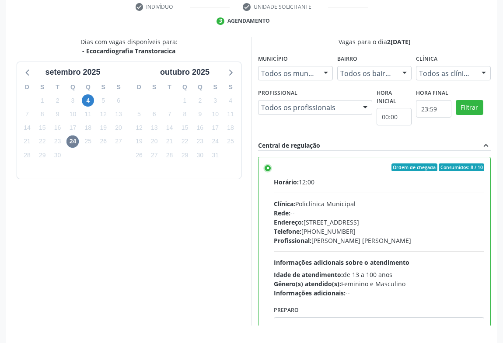
scroll to position [197, 0]
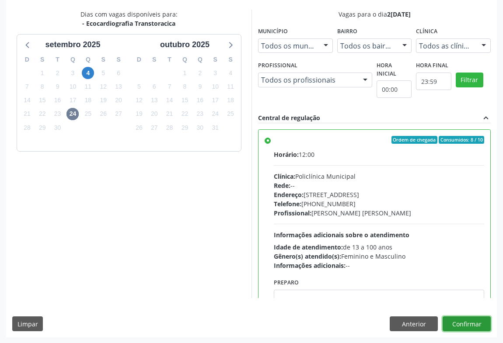
click at [464, 321] on button "Confirmar" at bounding box center [467, 324] width 48 height 15
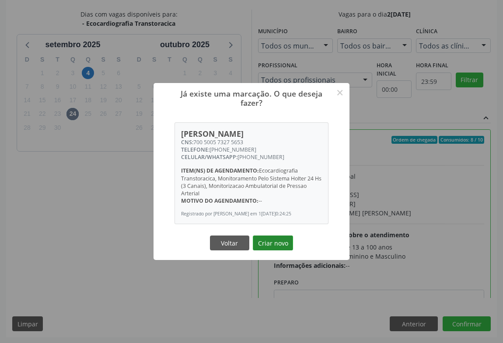
click at [261, 249] on button "Criar novo" at bounding box center [273, 243] width 40 height 15
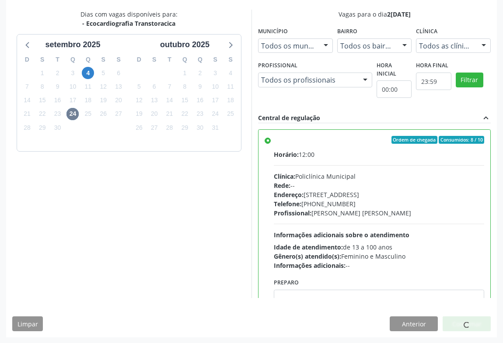
scroll to position [0, 0]
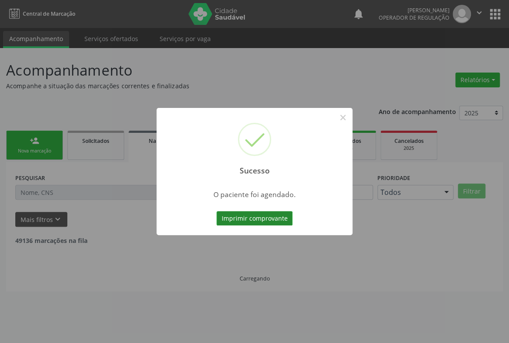
click at [280, 221] on button "Imprimir comprovante" at bounding box center [254, 218] width 76 height 15
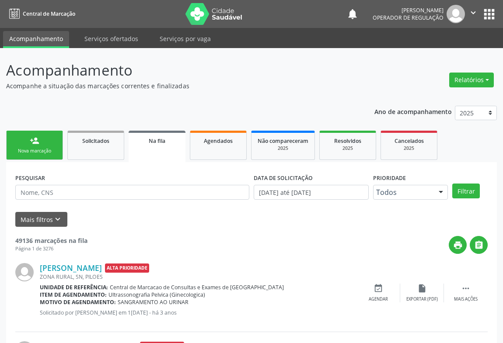
click at [37, 149] on div "Nova marcação" at bounding box center [35, 151] width 44 height 7
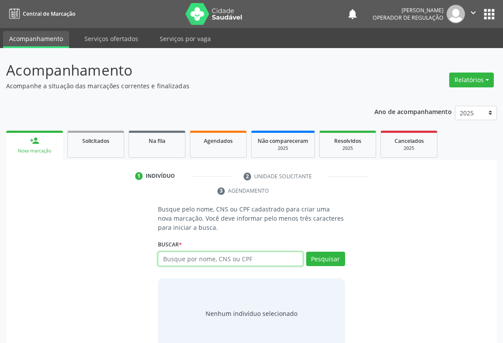
click at [175, 257] on input "text" at bounding box center [230, 259] width 145 height 15
type input "JOSEDY"
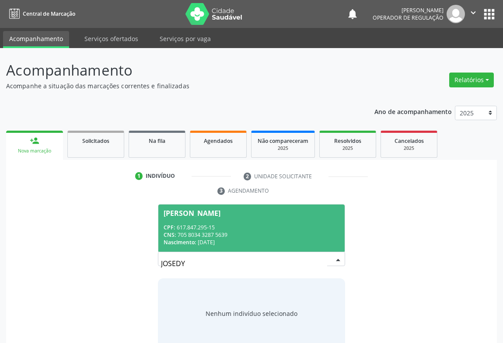
click at [278, 229] on div "CPF: 617.847.295-15" at bounding box center [252, 227] width 176 height 7
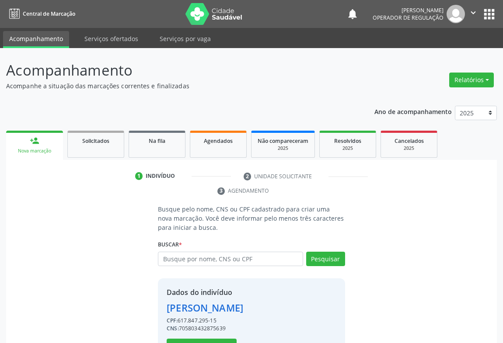
scroll to position [31, 0]
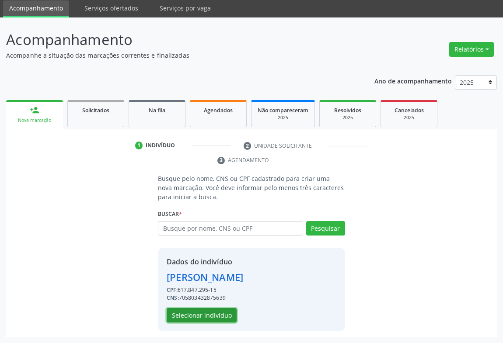
click at [213, 317] on button "Selecionar indivíduo" at bounding box center [202, 315] width 70 height 15
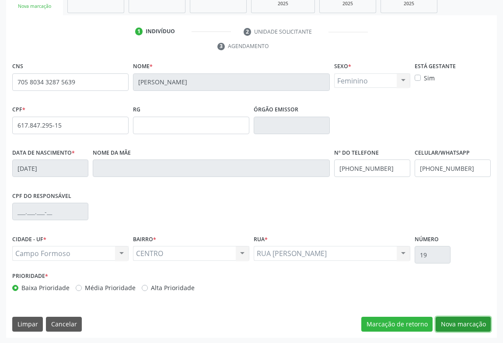
click at [463, 322] on button "Nova marcação" at bounding box center [463, 324] width 55 height 15
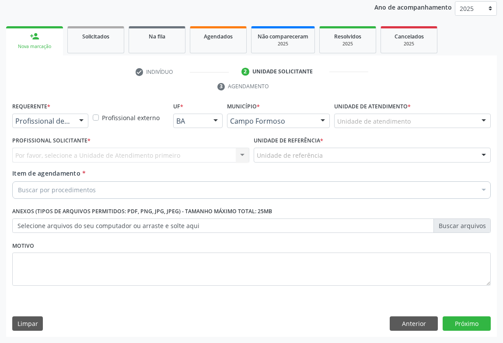
scroll to position [104, 0]
drag, startPoint x: 77, startPoint y: 118, endPoint x: 45, endPoint y: 139, distance: 37.8
click at [77, 118] on div at bounding box center [81, 122] width 13 height 15
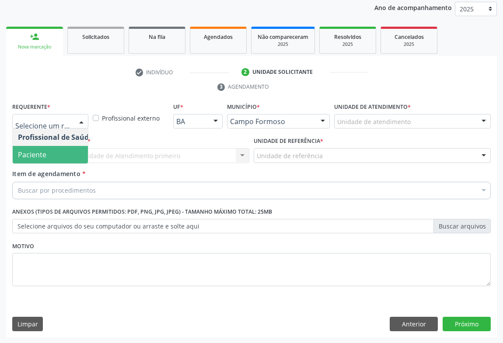
click at [38, 155] on span "Paciente" at bounding box center [32, 155] width 28 height 10
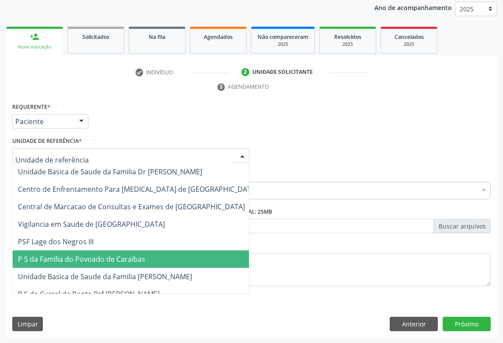
click at [91, 261] on span "P S da Familia do Povoado de Caraibas" at bounding box center [81, 259] width 127 height 10
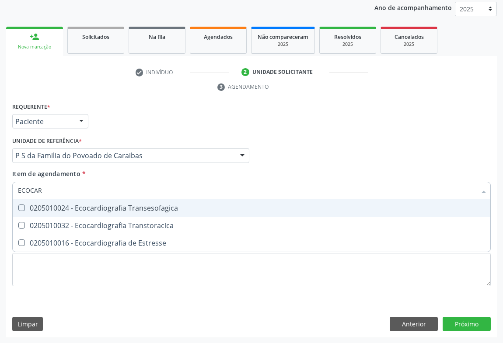
type input "ECOCARD"
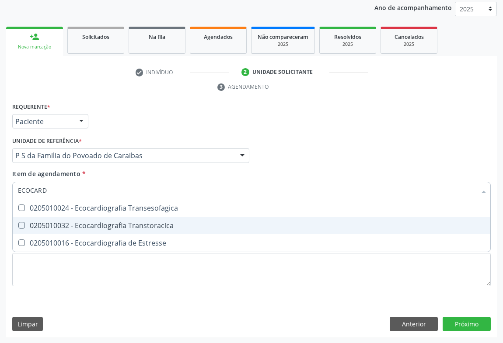
click at [87, 227] on div "0205010032 - Ecocardiografia Transtoracica" at bounding box center [251, 225] width 467 height 7
checkbox Transtoracica "true"
click at [449, 323] on div "Requerente * Paciente Profissional de Saúde Paciente Nenhum resultado encontrad…" at bounding box center [251, 219] width 491 height 237
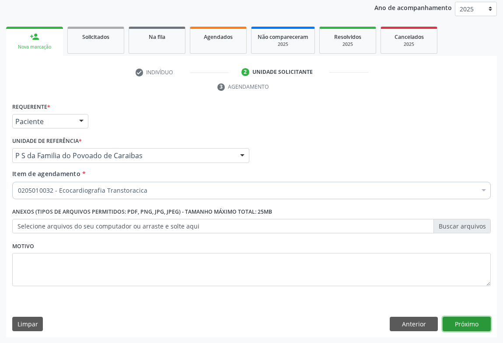
click at [460, 324] on button "Próximo" at bounding box center [467, 324] width 48 height 15
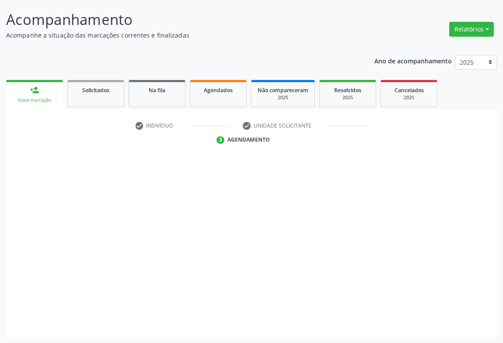
scroll to position [50, 0]
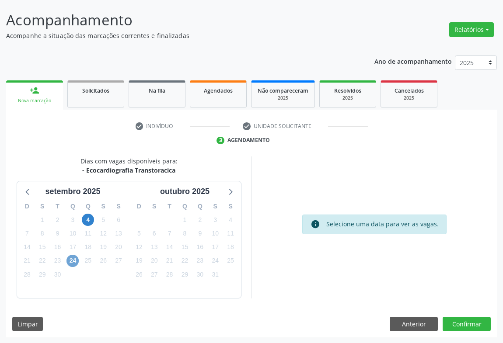
click at [74, 262] on span "24" at bounding box center [72, 261] width 12 height 12
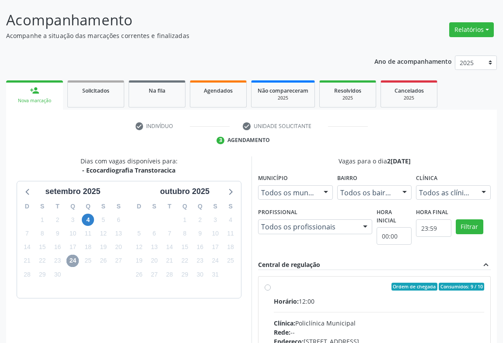
scroll to position [170, 0]
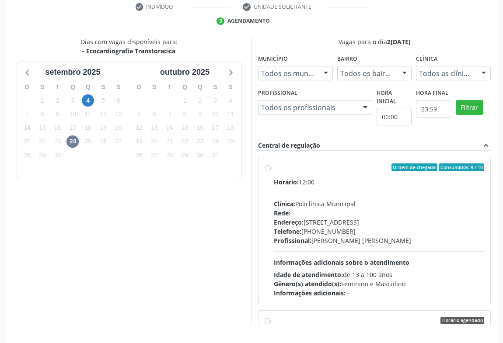
click at [366, 227] on div "Telefone: [PHONE_NUMBER]" at bounding box center [379, 231] width 210 height 9
click at [271, 171] on input "Ordem de chegada Consumidos: 9 / 10 Horário: 12:00 Clínica: Policlínica Municip…" at bounding box center [268, 168] width 6 height 8
radio input "true"
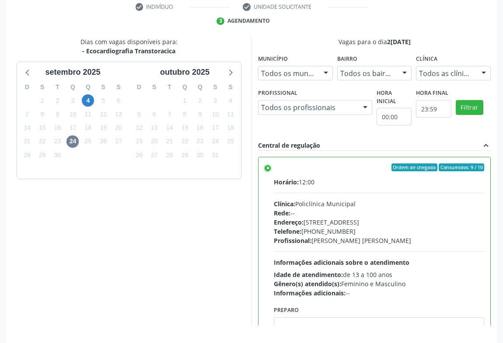
scroll to position [197, 0]
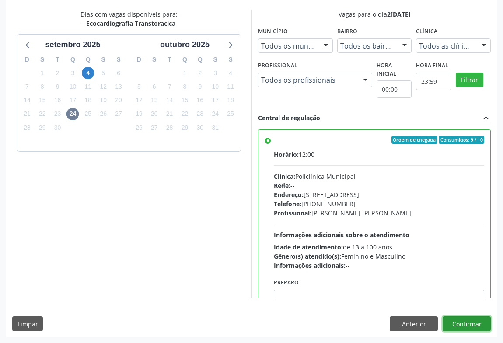
click at [457, 323] on button "Confirmar" at bounding box center [467, 324] width 48 height 15
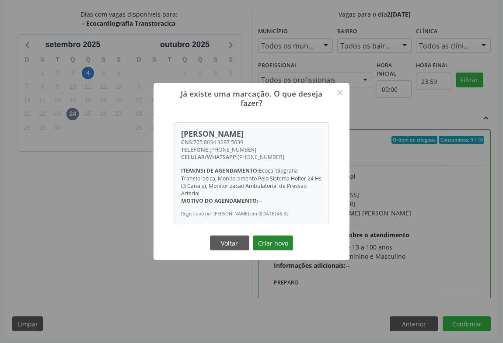
click at [274, 244] on button "Criar novo" at bounding box center [273, 243] width 40 height 15
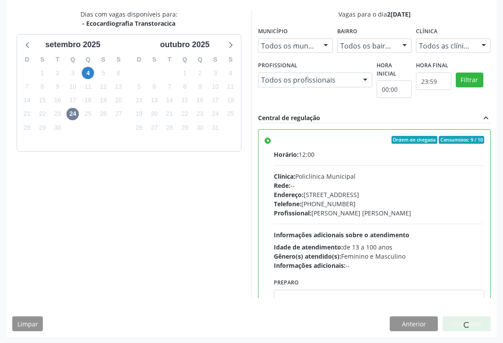
scroll to position [0, 0]
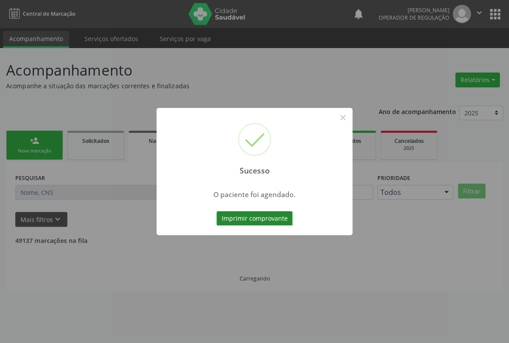
click at [237, 224] on button "Imprimir comprovante" at bounding box center [254, 218] width 76 height 15
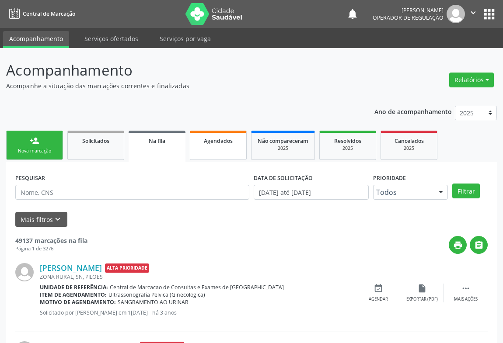
click at [218, 145] on link "Agendados" at bounding box center [218, 145] width 57 height 29
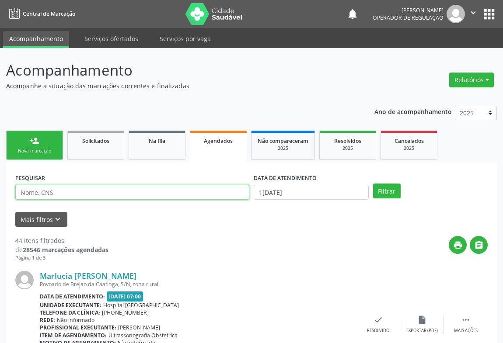
click at [57, 192] on input "text" at bounding box center [132, 192] width 234 height 15
click at [62, 185] on input "text" at bounding box center [132, 192] width 234 height 15
type input "AUGINALVO A"
click at [373, 184] on button "Filtrar" at bounding box center [387, 191] width 28 height 15
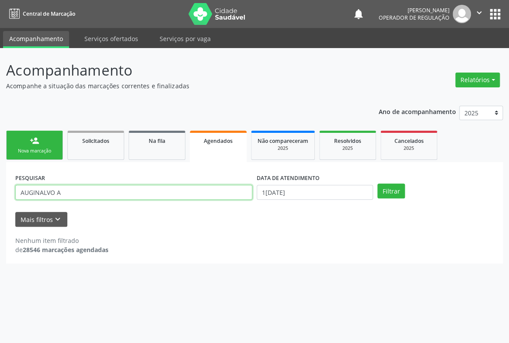
drag, startPoint x: 74, startPoint y: 192, endPoint x: 0, endPoint y: 196, distance: 74.5
click at [0, 196] on div "Acompanhamento Acompanhe a situação das marcações correntes e finalizadas Relat…" at bounding box center [254, 195] width 509 height 295
click at [68, 191] on input "text" at bounding box center [133, 192] width 237 height 15
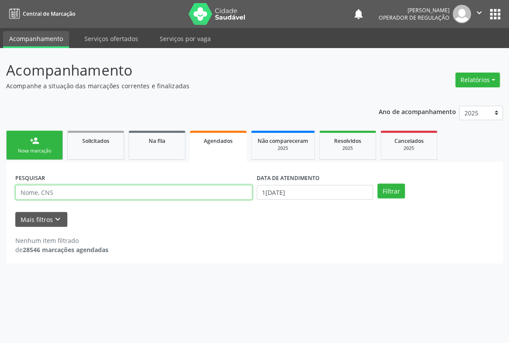
click at [68, 191] on input "text" at bounding box center [133, 192] width 237 height 15
type input "AUGINALVA"
click at [377, 184] on button "Filtrar" at bounding box center [391, 191] width 28 height 15
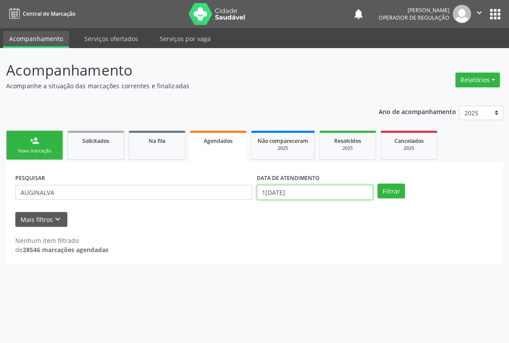
click at [329, 187] on input "1[DATE]" at bounding box center [315, 192] width 116 height 15
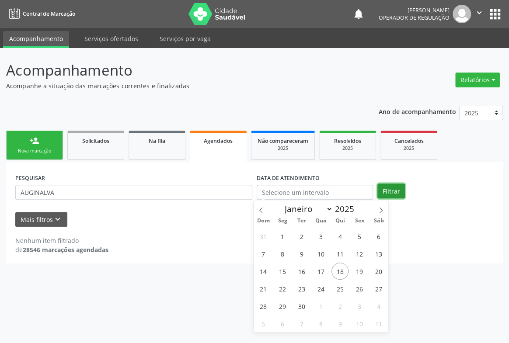
click at [389, 192] on button "Filtrar" at bounding box center [391, 191] width 28 height 15
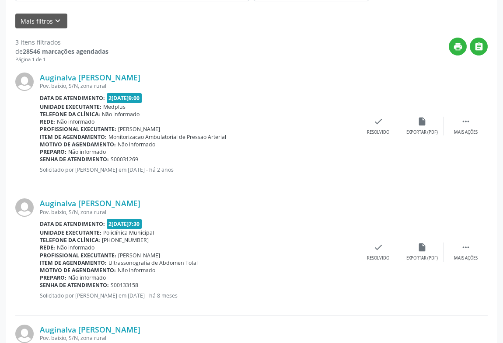
scroll to position [311, 0]
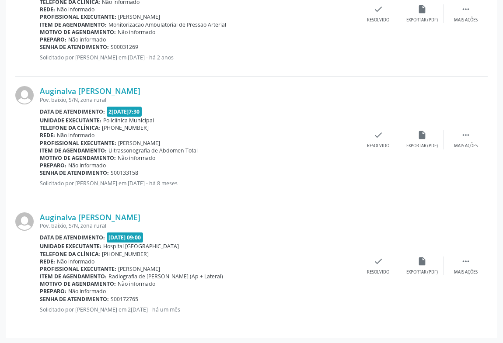
click at [274, 51] on div "Auginalva [PERSON_NAME] Pov. baixio, S/N, zona rural Data de atendimento: 2[DAT…" at bounding box center [198, 13] width 317 height 107
click at [245, 52] on div "Auginalva [PERSON_NAME] Pov. baixio, S/N, zona rural Data de atendimento: 2[DAT…" at bounding box center [198, 13] width 317 height 107
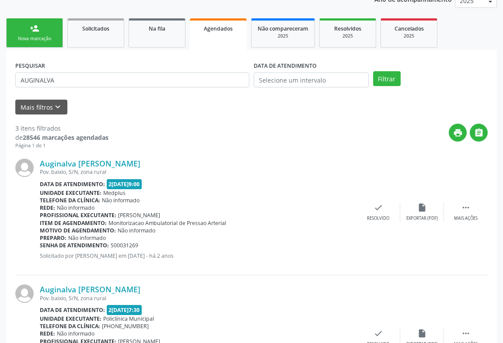
scroll to position [0, 0]
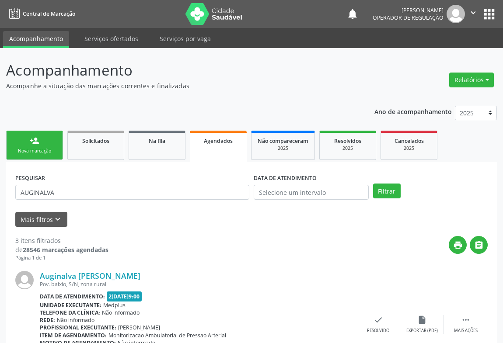
click at [40, 144] on link "person_add Nova marcação" at bounding box center [34, 145] width 57 height 29
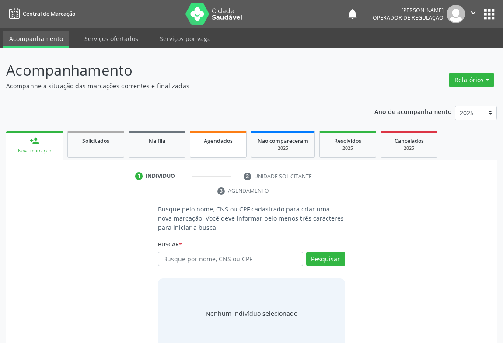
click at [213, 143] on span "Agendados" at bounding box center [218, 140] width 29 height 7
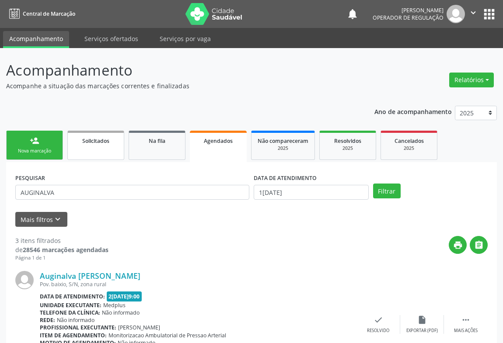
click at [105, 143] on span "Solicitados" at bounding box center [95, 140] width 27 height 7
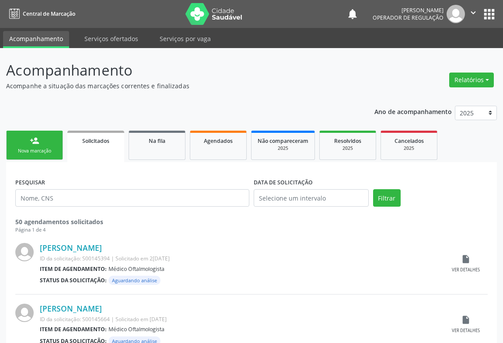
click at [42, 147] on link "person_add Nova marcação" at bounding box center [34, 145] width 57 height 29
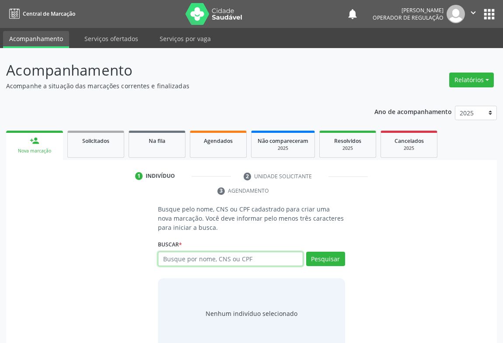
click at [192, 259] on input "text" at bounding box center [230, 259] width 145 height 15
type input "AUGINALVA A"
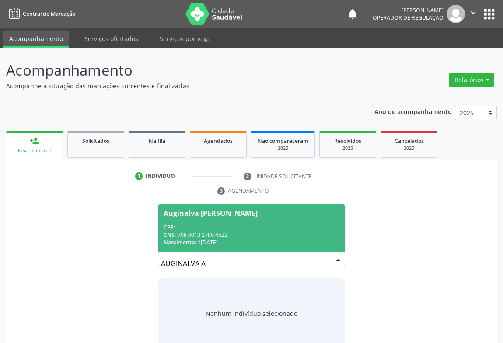
click at [228, 232] on div "CNS: 708 0013 2780 4522" at bounding box center [252, 234] width 176 height 7
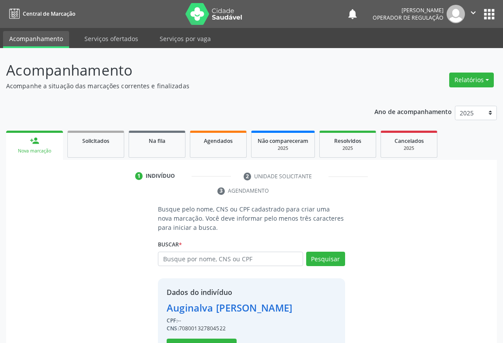
scroll to position [31, 0]
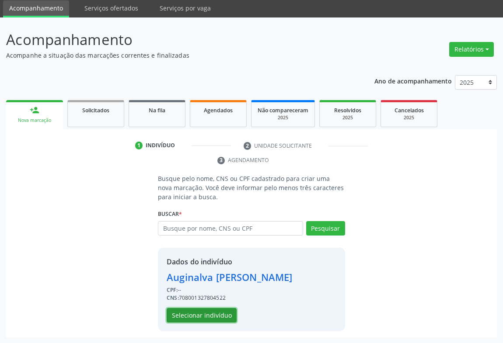
click at [214, 313] on button "Selecionar indivíduo" at bounding box center [202, 315] width 70 height 15
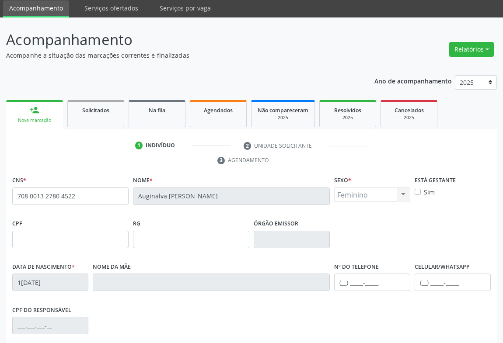
scroll to position [145, 0]
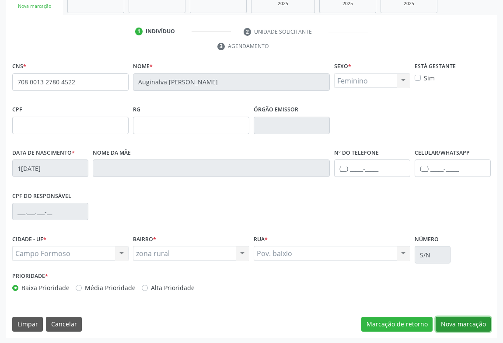
click at [449, 329] on button "Nova marcação" at bounding box center [463, 324] width 55 height 15
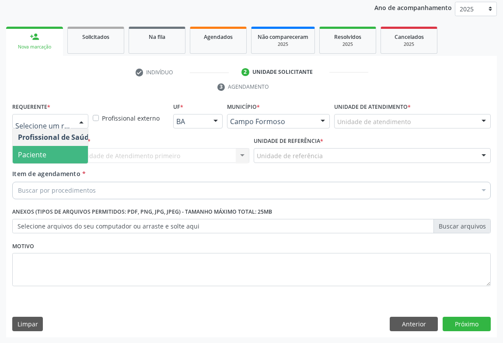
click at [38, 156] on span "Paciente" at bounding box center [32, 155] width 28 height 10
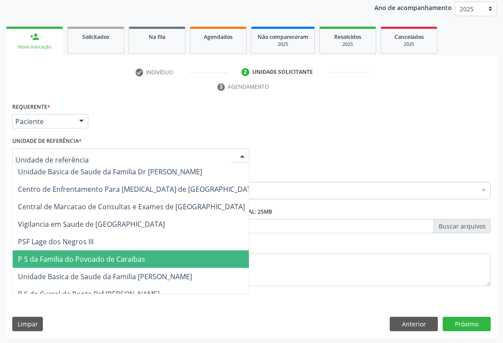
click at [51, 252] on span "P S da Familia do Povoado de Caraibas" at bounding box center [138, 259] width 250 height 17
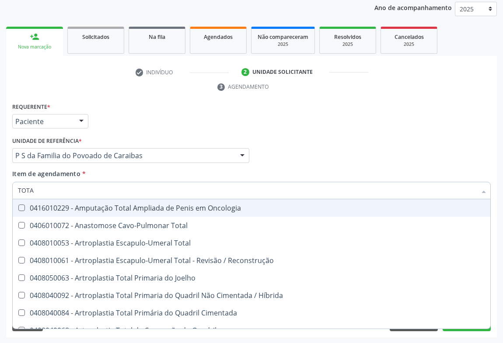
type input "TOTAL"
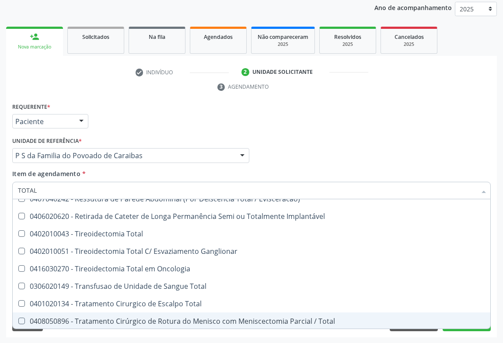
scroll to position [1427, 0]
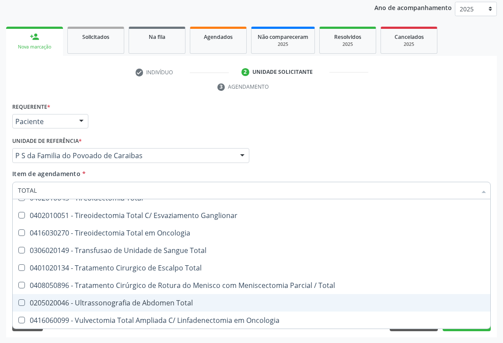
click at [112, 303] on div "0205020046 - Ultrassonografia de Abdomen Total" at bounding box center [251, 303] width 467 height 7
checkbox Total "true"
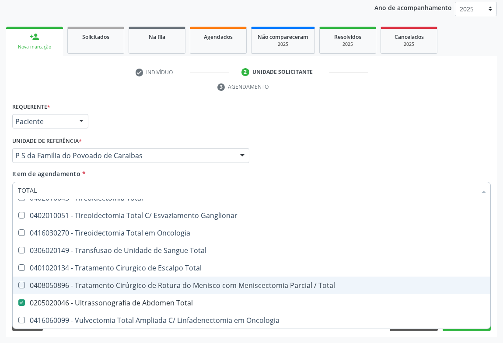
click at [338, 112] on div "Requerente * Paciente Profissional de Saúde Paciente Nenhum resultado encontrad…" at bounding box center [251, 118] width 483 height 34
checkbox Total "true"
checkbox Total "false"
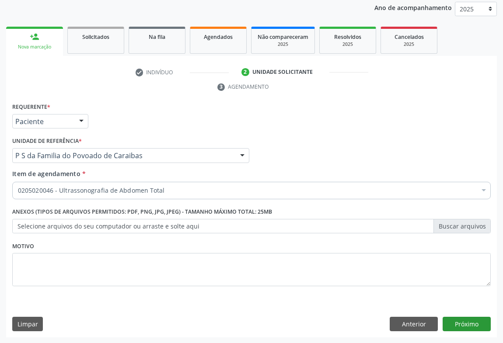
scroll to position [0, 0]
click at [467, 326] on button "Próximo" at bounding box center [467, 324] width 48 height 15
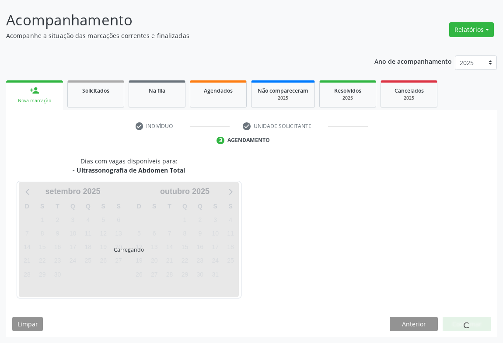
scroll to position [50, 0]
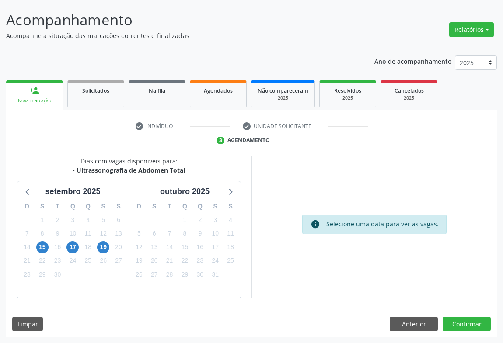
click at [52, 136] on ul "check Indivíduo check Unidade solicitante 3 Agendamento" at bounding box center [251, 133] width 491 height 28
click at [105, 249] on span "19" at bounding box center [103, 247] width 12 height 12
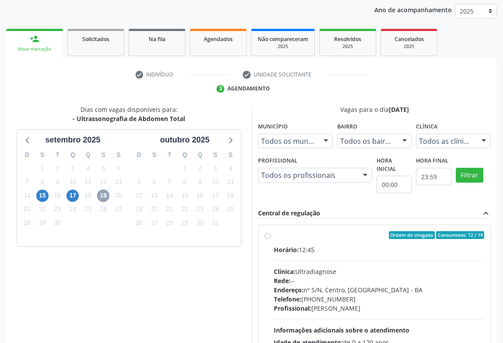
scroll to position [62, 0]
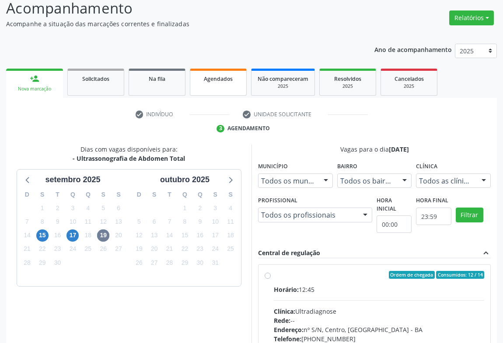
click at [230, 75] on span "Agendados" at bounding box center [218, 78] width 29 height 7
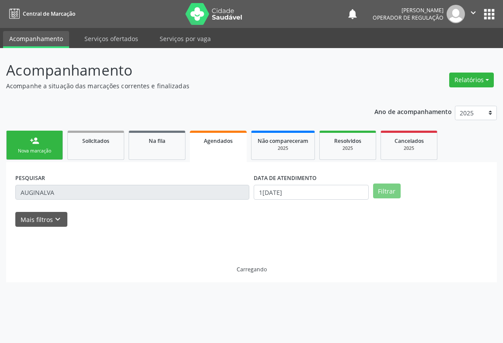
scroll to position [0, 0]
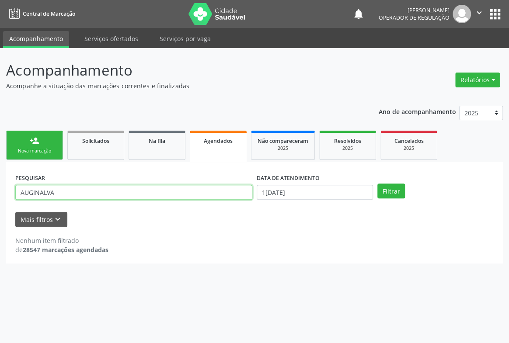
click at [74, 191] on input "AUGINALVA" at bounding box center [133, 192] width 237 height 15
click at [377, 184] on button "Filtrar" at bounding box center [391, 191] width 28 height 15
click at [74, 193] on input "AUGINALVA A" at bounding box center [133, 192] width 237 height 15
drag, startPoint x: 74, startPoint y: 193, endPoint x: 14, endPoint y: 201, distance: 61.3
click at [14, 201] on div "PESQUISAR AUGINALVA A" at bounding box center [133, 188] width 241 height 34
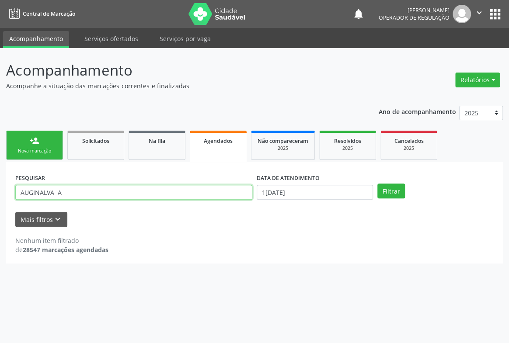
drag, startPoint x: 72, startPoint y: 191, endPoint x: 14, endPoint y: 203, distance: 58.5
click at [14, 203] on div "PESQUISAR AUGINALVA A" at bounding box center [133, 188] width 241 height 34
type input "AUGINALVA A"
click at [377, 184] on button "Filtrar" at bounding box center [391, 191] width 28 height 15
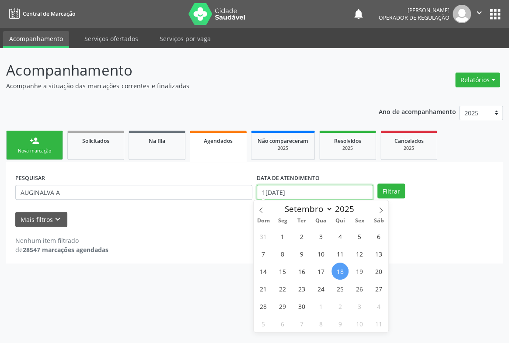
click at [277, 192] on input "1[DATE]" at bounding box center [315, 192] width 116 height 15
click at [282, 286] on span "22" at bounding box center [282, 288] width 17 height 17
type input "22/09/2025"
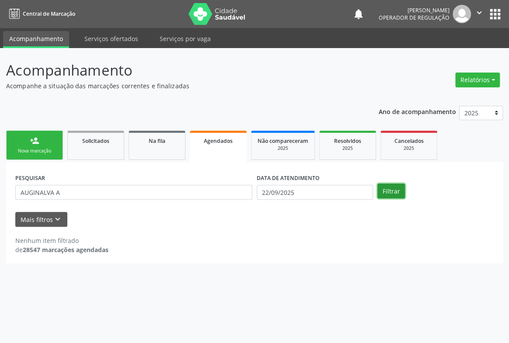
click at [397, 193] on button "Filtrar" at bounding box center [391, 191] width 28 height 15
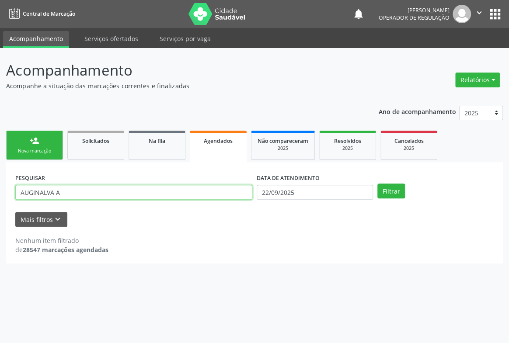
drag, startPoint x: 77, startPoint y: 193, endPoint x: 0, endPoint y: 198, distance: 77.6
click at [0, 198] on div "Acompanhamento Acompanhe a situação das marcações correntes e finalizadas Relat…" at bounding box center [254, 195] width 509 height 295
type input "A"
type input "[PERSON_NAME]"
click at [377, 184] on button "Filtrar" at bounding box center [391, 191] width 28 height 15
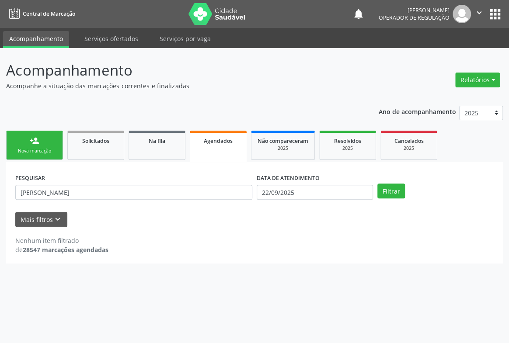
click at [251, 93] on div "Acompanhamento Acompanhe a situação das marcações correntes e finalizadas Relat…" at bounding box center [254, 161] width 497 height 204
click at [252, 92] on div "Acompanhamento Acompanhe a situação das marcações correntes e finalizadas Relat…" at bounding box center [254, 161] width 497 height 204
click at [31, 145] on div "person_add" at bounding box center [35, 141] width 10 height 10
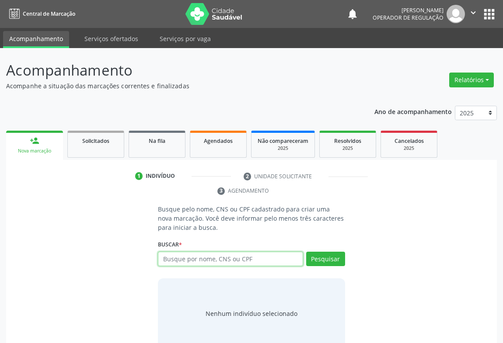
click at [175, 258] on input "text" at bounding box center [230, 259] width 145 height 15
type input "704004347941363"
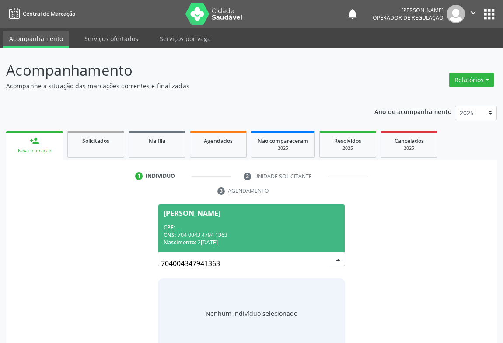
click at [226, 228] on div "CPF: --" at bounding box center [252, 227] width 176 height 7
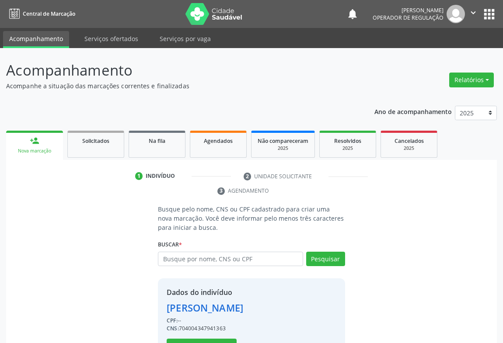
scroll to position [31, 0]
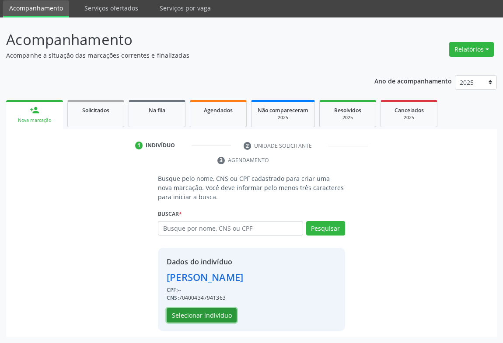
click at [192, 314] on button "Selecionar indivíduo" at bounding box center [202, 315] width 70 height 15
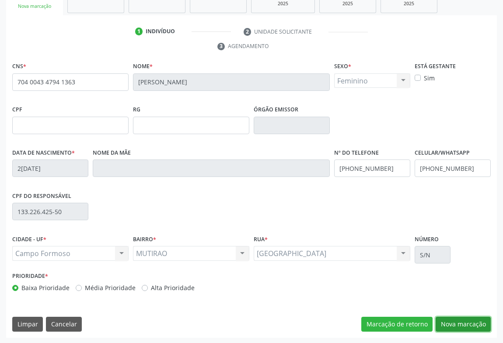
click at [455, 325] on button "Nova marcação" at bounding box center [463, 324] width 55 height 15
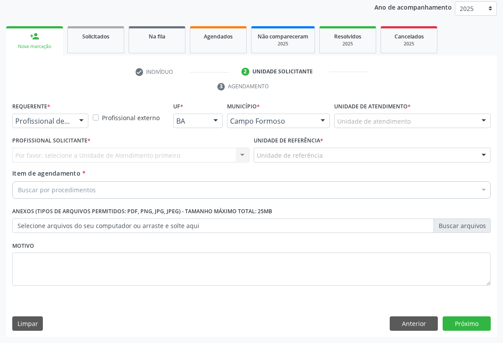
scroll to position [104, 0]
click at [75, 121] on div at bounding box center [81, 122] width 13 height 15
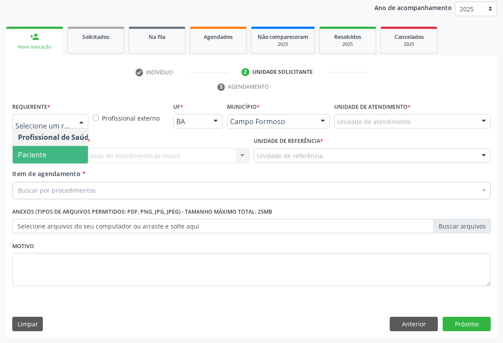
click at [44, 156] on span "Paciente" at bounding box center [32, 155] width 28 height 10
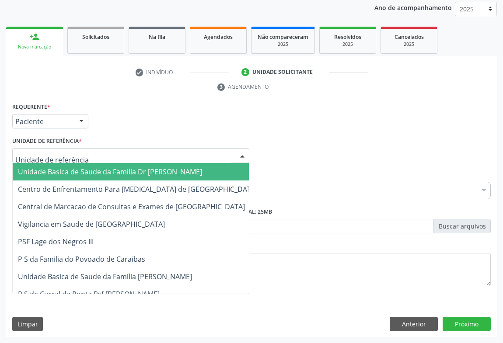
click at [87, 157] on div at bounding box center [130, 155] width 237 height 15
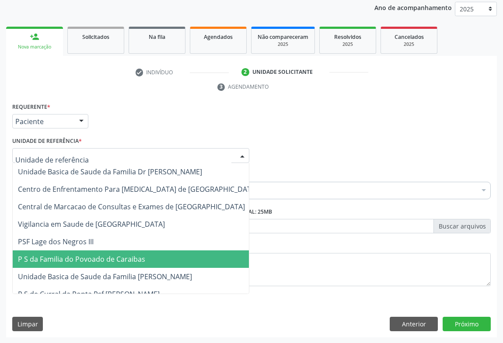
click at [75, 254] on span "P S da Familia do Povoado de Caraibas" at bounding box center [81, 259] width 127 height 10
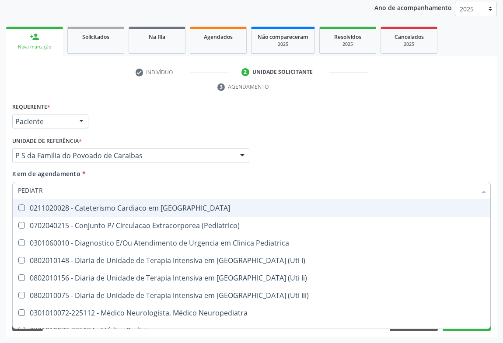
type input "PEDIATRA"
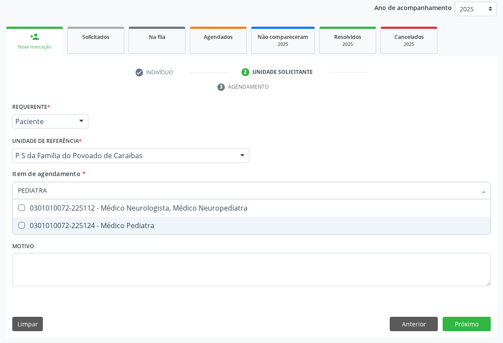
click at [89, 219] on span "0301010072-225124 - Médico Pediatra" at bounding box center [251, 225] width 477 height 17
checkbox Pediatra "true"
click at [470, 318] on div "Requerente * Paciente Profissional de Saúde Paciente Nenhum resultado encontrad…" at bounding box center [251, 219] width 491 height 237
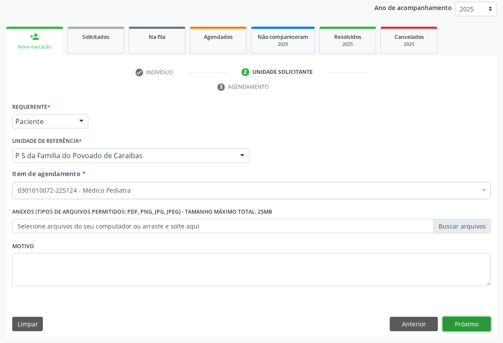
click at [455, 319] on button "Próximo" at bounding box center [467, 324] width 48 height 15
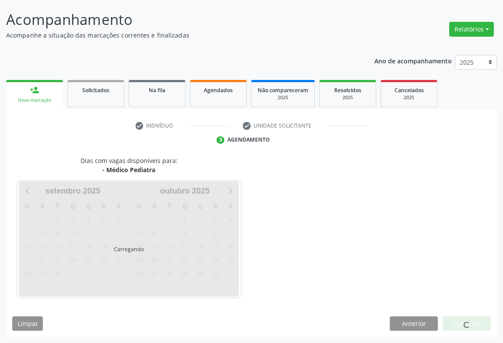
scroll to position [50, 0]
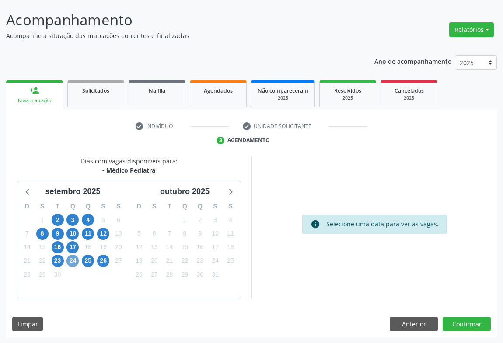
click at [71, 261] on span "24" at bounding box center [72, 261] width 12 height 12
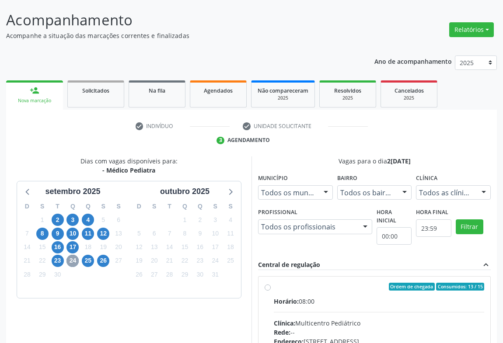
scroll to position [181, 0]
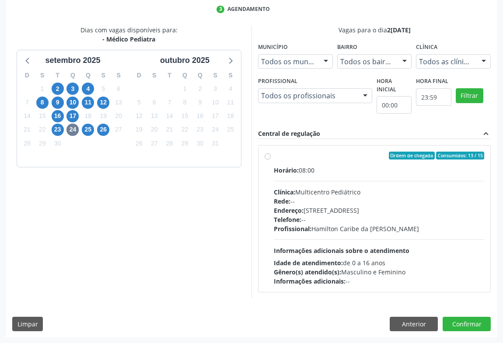
click at [344, 224] on div "Profissional: [PERSON_NAME]" at bounding box center [379, 228] width 210 height 9
click at [271, 160] on input "Ordem de chegada Consumidos: 13 / 15 Horário: 08:00 Clínica: Multicentro Pediát…" at bounding box center [268, 156] width 6 height 8
radio input "true"
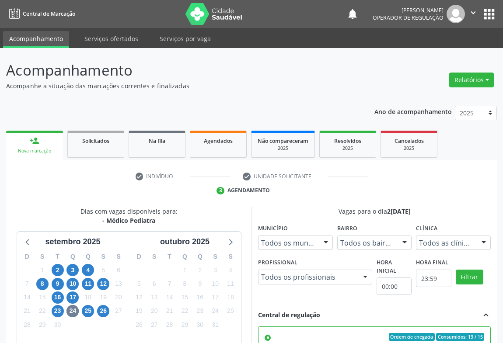
scroll to position [181, 0]
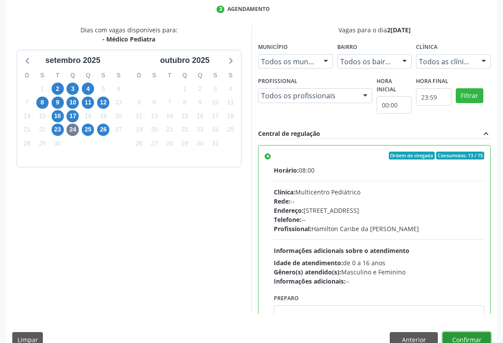
click at [449, 332] on button "Confirmar" at bounding box center [467, 339] width 48 height 15
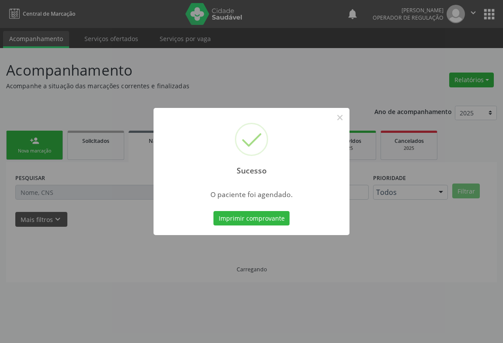
scroll to position [0, 0]
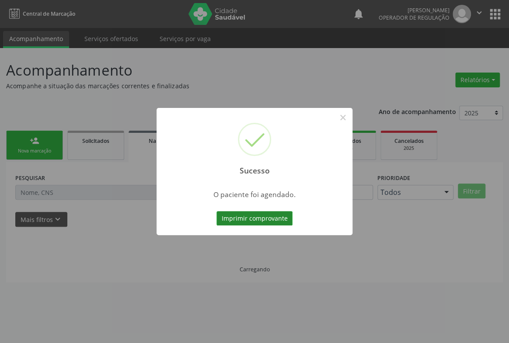
click at [273, 222] on button "Imprimir comprovante" at bounding box center [254, 218] width 76 height 15
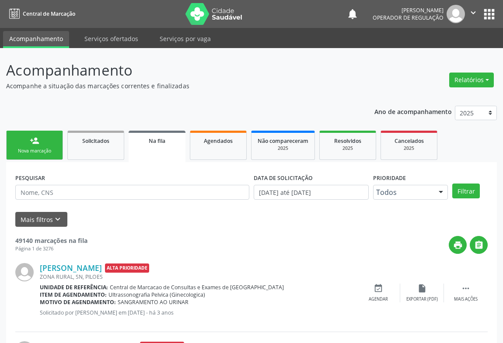
click at [35, 143] on div "person_add" at bounding box center [35, 141] width 10 height 10
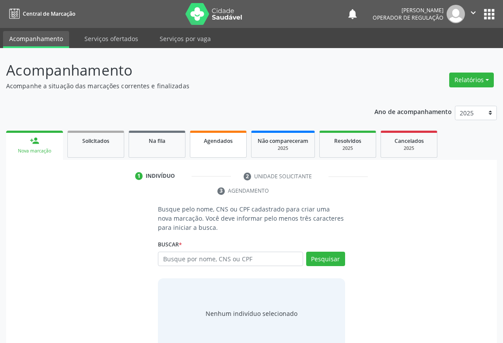
click at [236, 148] on link "Agendados" at bounding box center [218, 144] width 57 height 27
select select "8"
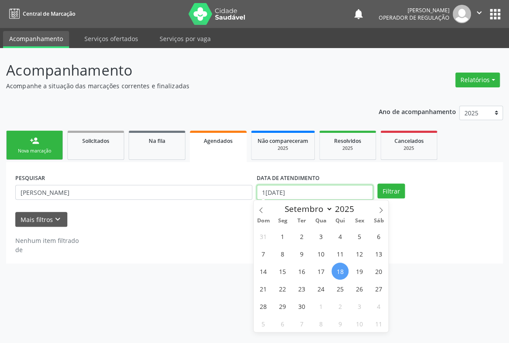
click at [289, 192] on input "1[DATE]" at bounding box center [315, 192] width 116 height 15
click at [284, 284] on span "22" at bounding box center [282, 288] width 17 height 17
type input "22/09/2025"
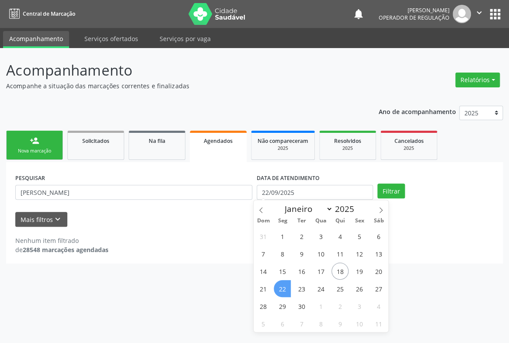
click at [284, 284] on span "22" at bounding box center [282, 288] width 17 height 17
click at [284, 284] on div "Acompanhamento Acompanhe a situação das marcações correntes e finalizadas Relat…" at bounding box center [254, 195] width 509 height 295
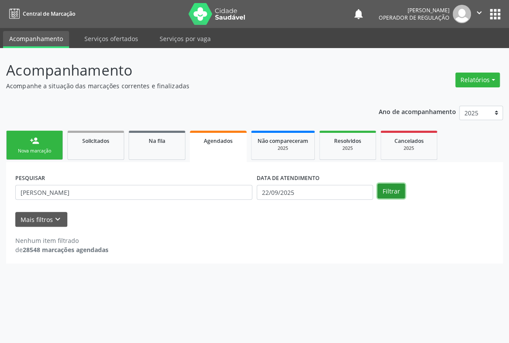
click at [393, 188] on button "Filtrar" at bounding box center [391, 191] width 28 height 15
click at [383, 184] on button "Filtrar" at bounding box center [391, 191] width 28 height 15
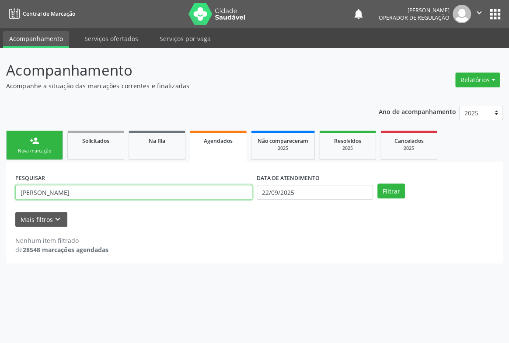
drag, startPoint x: 50, startPoint y: 189, endPoint x: 7, endPoint y: 207, distance: 46.5
click at [9, 207] on div "PESQUISAR ANA S DATA DE ATENDIMENTO 22/09/2025 Filtrar UNIDADE DE REFERÊNCIA Se…" at bounding box center [254, 212] width 497 height 101
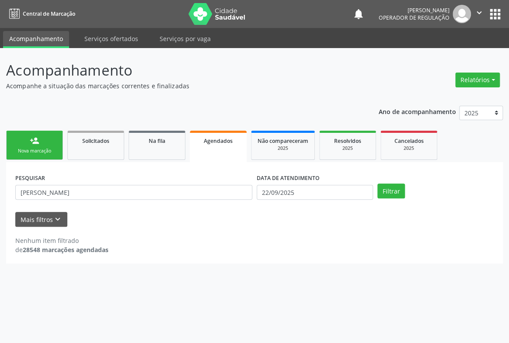
click at [44, 145] on link "person_add Nova marcação" at bounding box center [34, 145] width 57 height 29
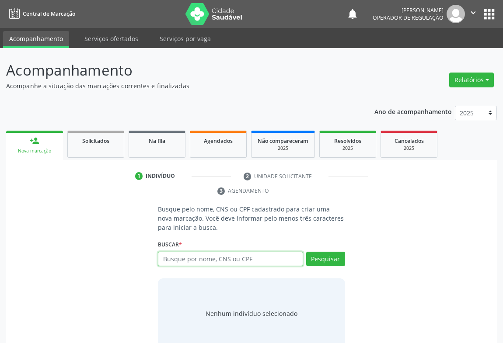
click at [174, 259] on input "text" at bounding box center [230, 259] width 145 height 15
type input "700709935264880"
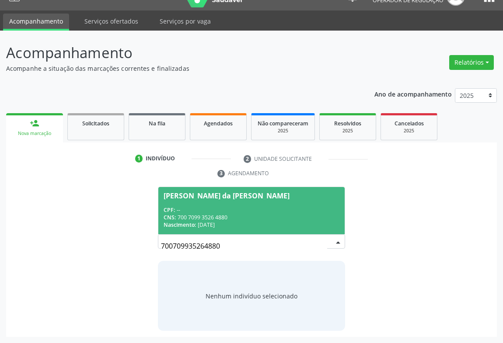
click at [249, 216] on div "CNS: 700 7099 3526 4880" at bounding box center [252, 217] width 176 height 7
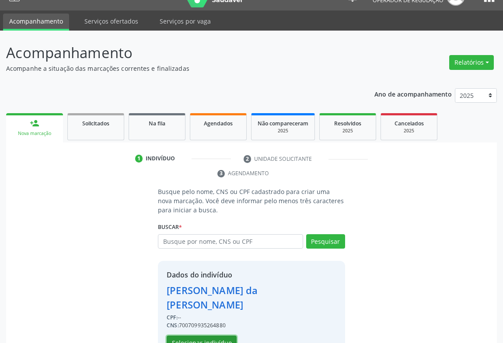
click at [202, 336] on button "Selecionar indivíduo" at bounding box center [202, 343] width 70 height 15
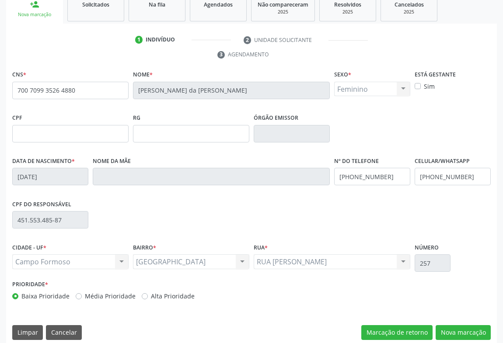
scroll to position [145, 0]
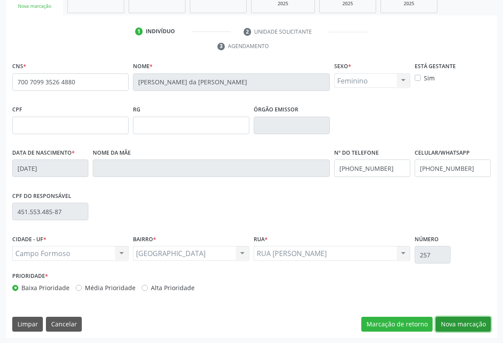
click at [479, 324] on button "Nova marcação" at bounding box center [463, 324] width 55 height 15
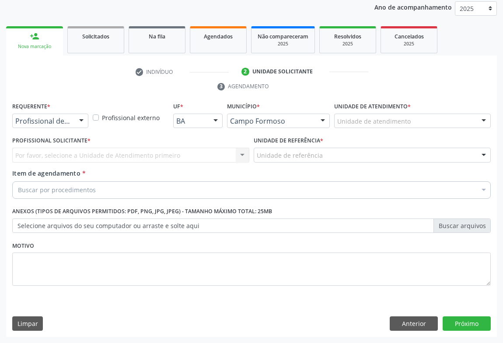
scroll to position [104, 0]
click at [75, 119] on div at bounding box center [81, 122] width 13 height 15
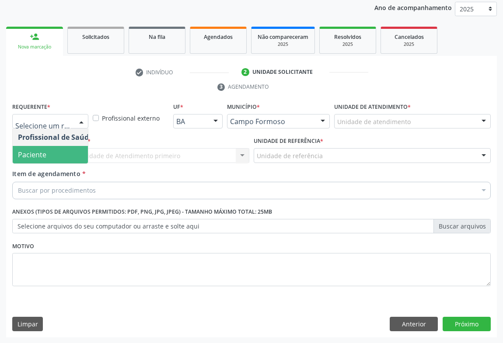
click at [45, 157] on span "Paciente" at bounding box center [32, 155] width 28 height 10
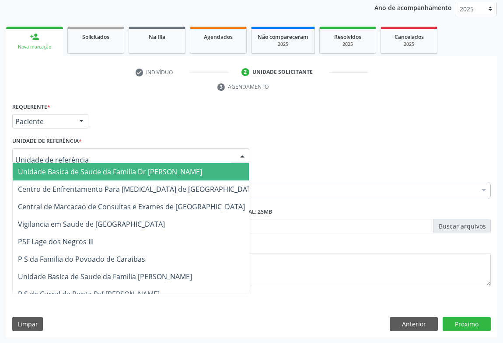
drag, startPoint x: 107, startPoint y: 157, endPoint x: 107, endPoint y: 234, distance: 76.5
click at [107, 157] on div at bounding box center [130, 155] width 237 height 15
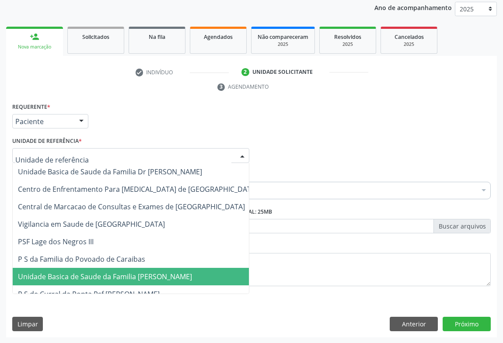
click at [105, 273] on span "Unidade Basica de Saude da Familia [PERSON_NAME]" at bounding box center [105, 277] width 174 height 10
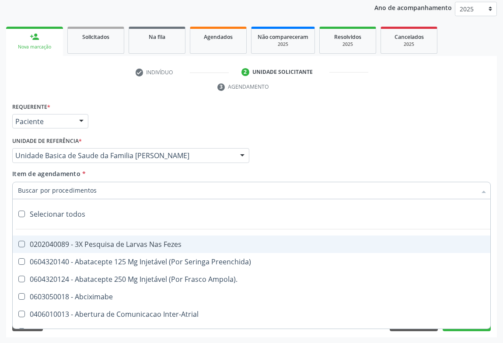
click at [85, 192] on input "Item de agendamento *" at bounding box center [247, 190] width 458 height 17
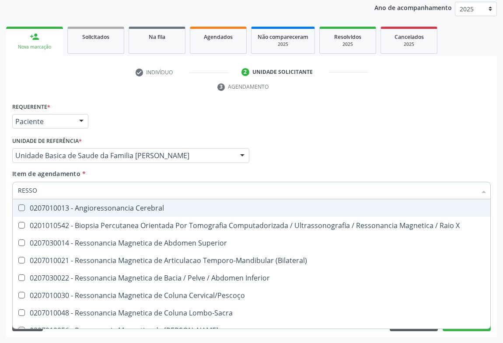
type input "RESSON"
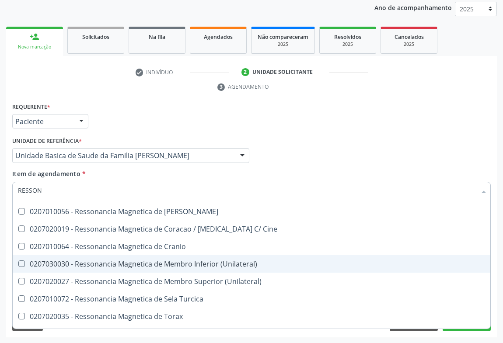
scroll to position [79, 0]
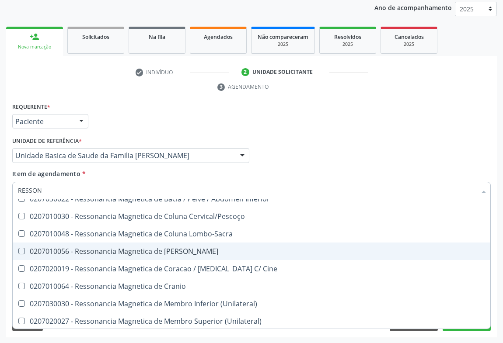
click at [188, 244] on span "0207010056 - Ressonancia Magnetica de Coluna Toracica" at bounding box center [251, 251] width 477 height 17
checkbox Toracica "false"
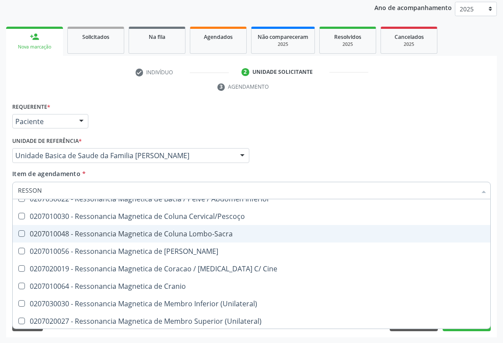
click at [190, 234] on div "0207010048 - Ressonancia Magnetica de Coluna Lombo-Sacra" at bounding box center [251, 233] width 467 height 7
checkbox Lombo-Sacra "true"
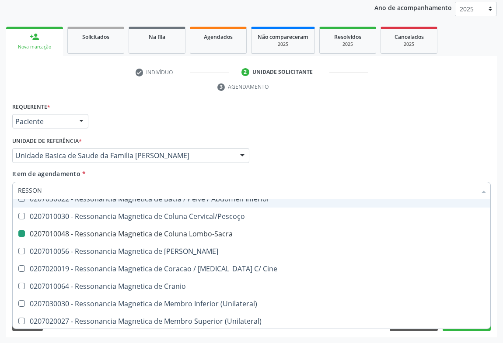
click at [438, 163] on div "Profissional Solicitante Por favor, selecione a Unidade de Atendimento primeiro…" at bounding box center [251, 152] width 483 height 34
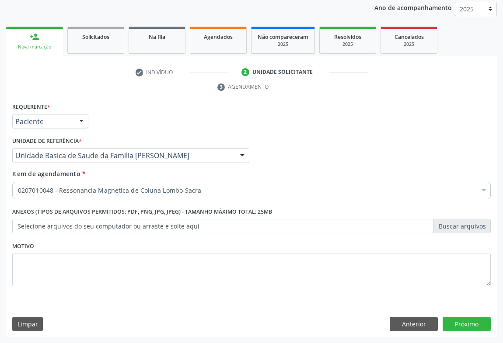
checkbox Lombo-Sacra "true"
checkbox Abciximabe "false"
click at [462, 319] on button "Próximo" at bounding box center [467, 324] width 48 height 15
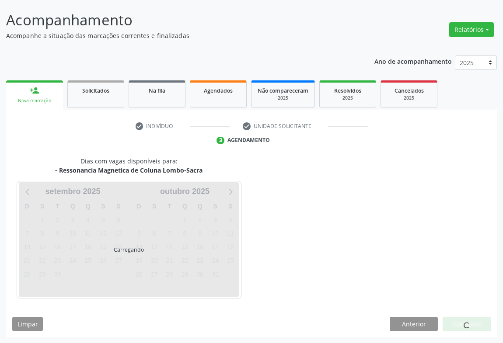
scroll to position [76, 0]
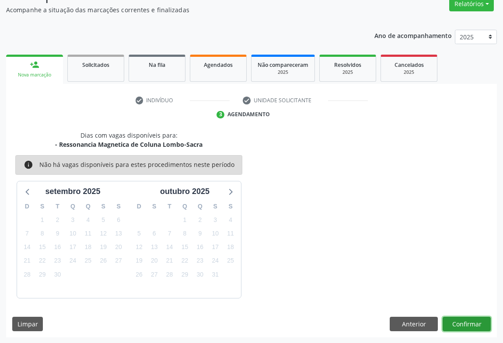
click at [466, 320] on button "Confirmar" at bounding box center [467, 324] width 48 height 15
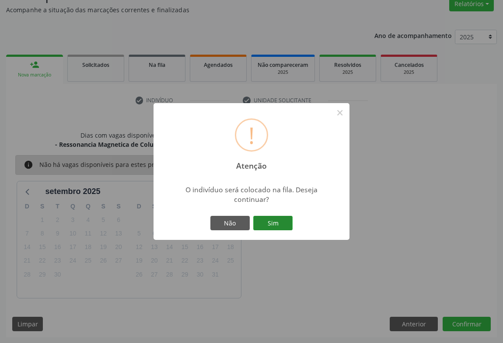
click at [270, 217] on button "Sim" at bounding box center [272, 223] width 39 height 15
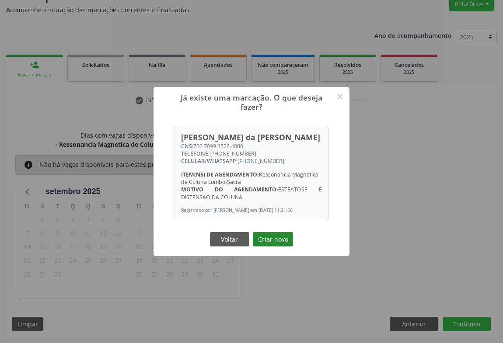
click at [278, 237] on button "Criar novo" at bounding box center [273, 239] width 40 height 15
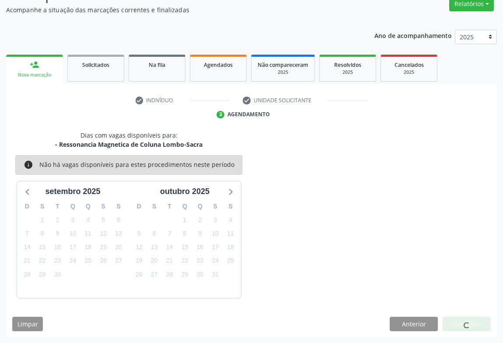
scroll to position [0, 0]
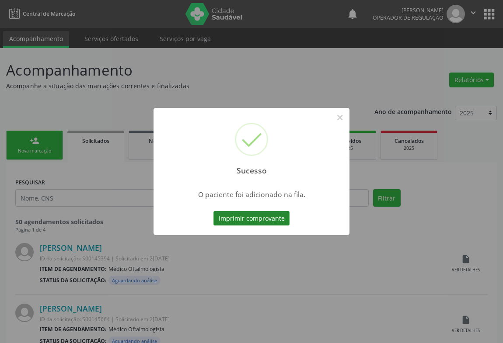
click at [265, 220] on button "Imprimir comprovante" at bounding box center [251, 218] width 76 height 15
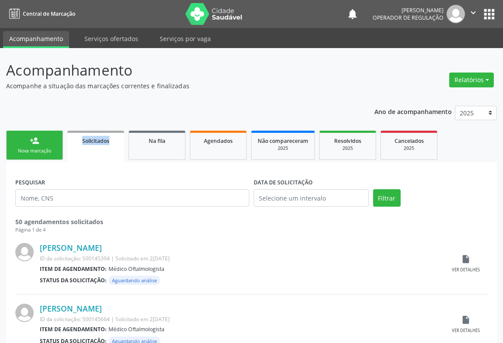
click at [234, 71] on p "Acompanhamento" at bounding box center [177, 70] width 343 height 22
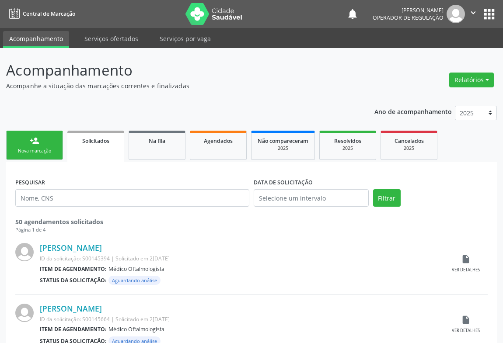
click at [224, 83] on p "Acompanhe a situação das marcações correntes e finalizadas" at bounding box center [177, 85] width 343 height 9
click at [472, 10] on icon "" at bounding box center [473, 13] width 10 height 10
click at [435, 52] on link "Sair" at bounding box center [451, 53] width 60 height 12
